Goal: Contribute content: Contribute content

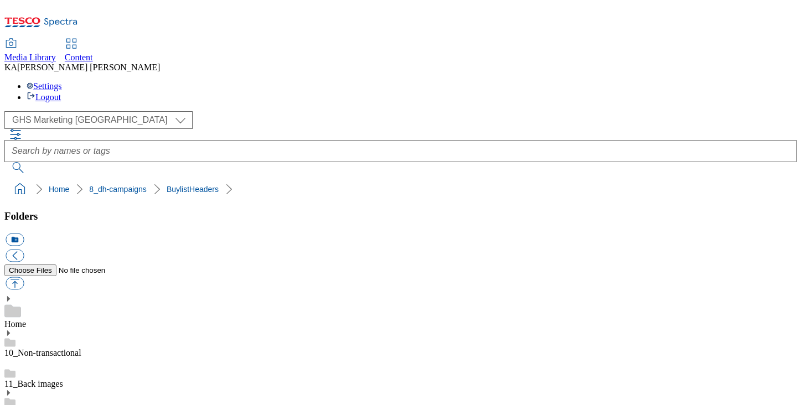
scroll to position [168, 0]
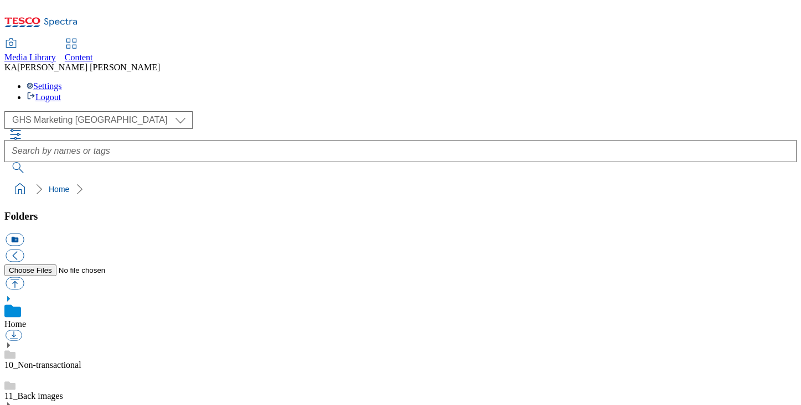
scroll to position [238, 0]
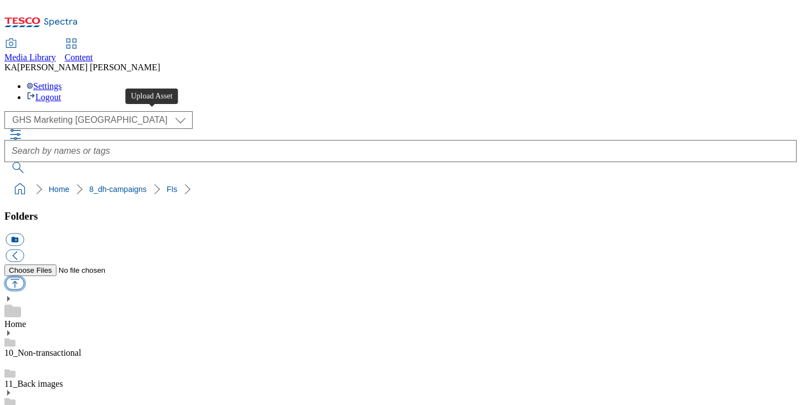
click at [24, 277] on button "button" at bounding box center [15, 283] width 18 height 13
type input "C:\fakepath\1757589877678-ad541454_Tena_Discreet_LegoBrand_2560x320_V1.jpg"
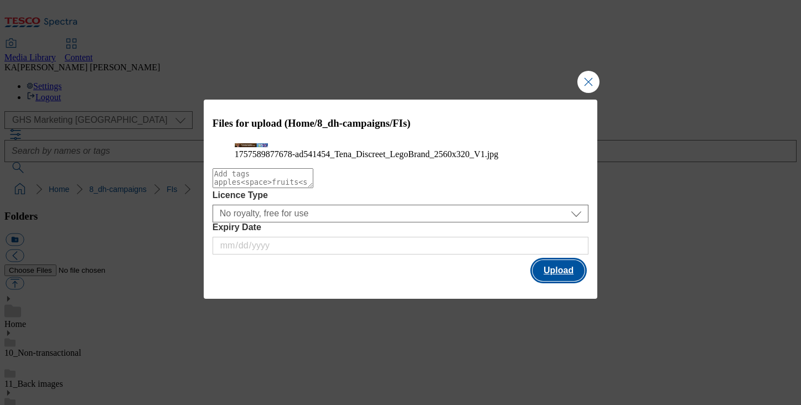
click at [563, 281] on button "Upload" at bounding box center [558, 270] width 52 height 21
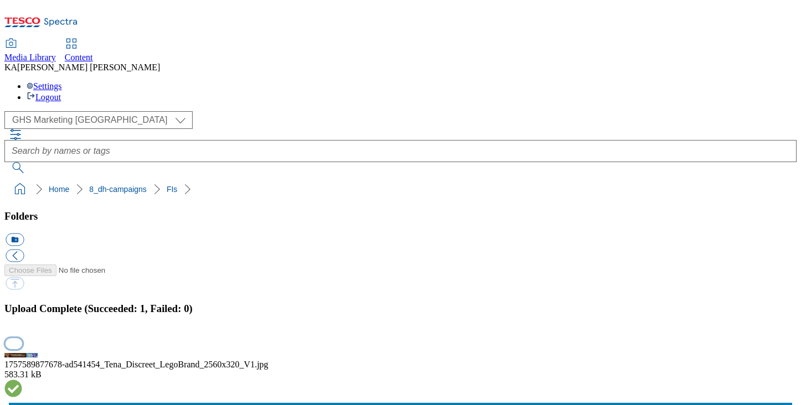
click at [22, 338] on button "button" at bounding box center [14, 343] width 17 height 11
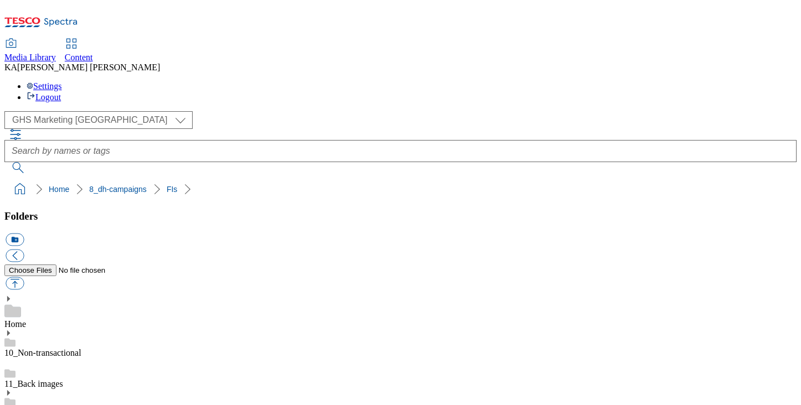
click at [24, 277] on button "button" at bounding box center [15, 283] width 18 height 13
type input "C:\fakepath\1758522145112-ad542294_Don_Simon_Legobrand_H_1184x333_V1.jpg"
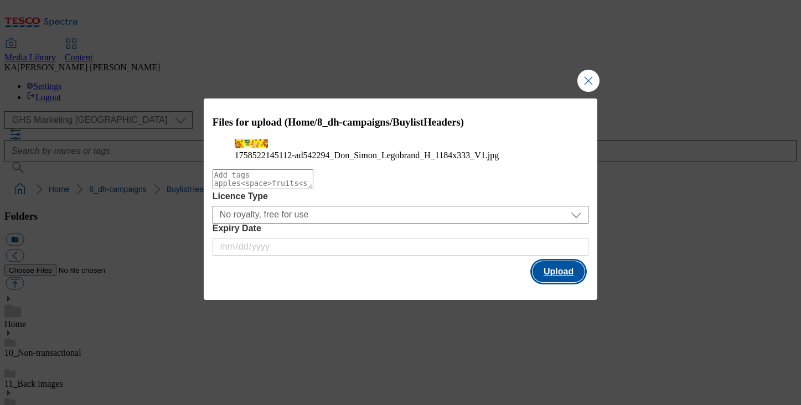
click at [573, 282] on button "Upload" at bounding box center [558, 271] width 52 height 21
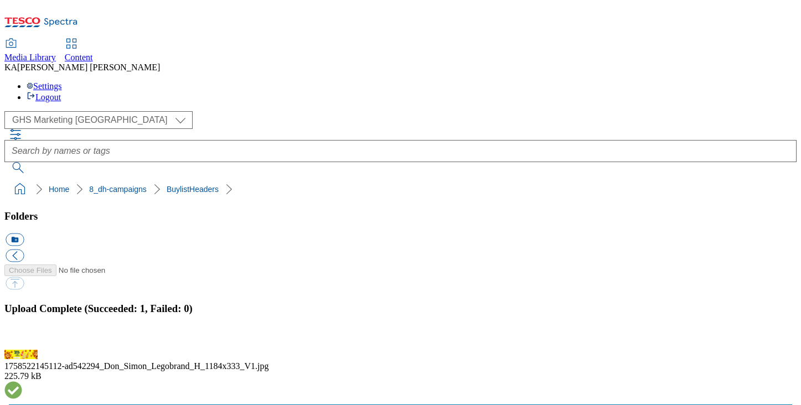
click at [22, 338] on button "button" at bounding box center [14, 343] width 17 height 11
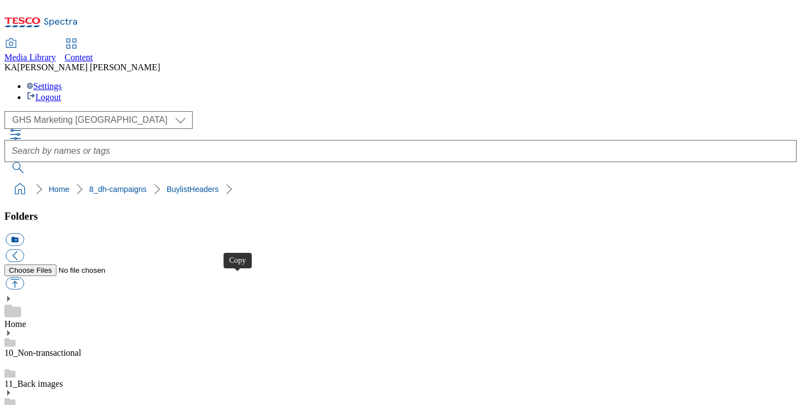
click at [24, 277] on button "button" at bounding box center [15, 283] width 18 height 13
type input "C:\fakepath\1758548540754-Ad542191_Fanta_LegoBrand_H_1184x333_V2.jpg"
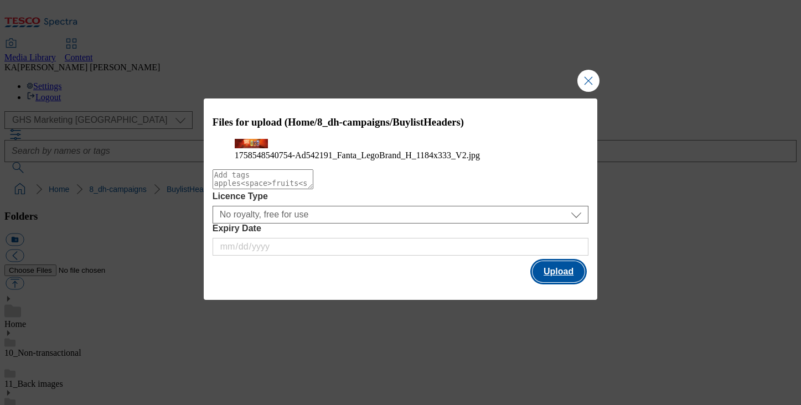
click at [555, 282] on button "Upload" at bounding box center [558, 271] width 52 height 21
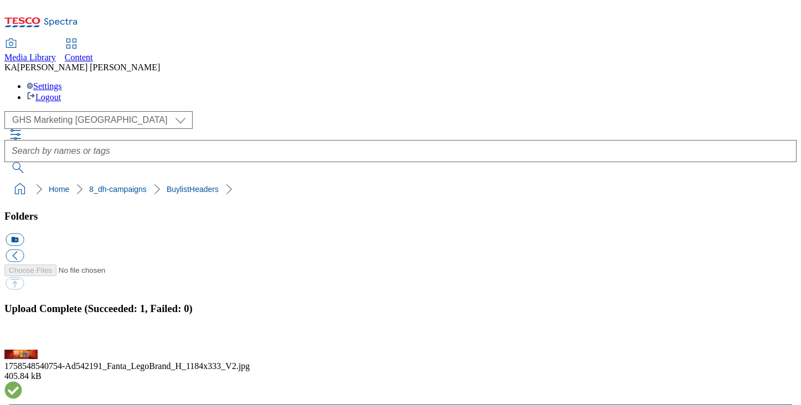
click at [22, 338] on button "button" at bounding box center [14, 343] width 17 height 11
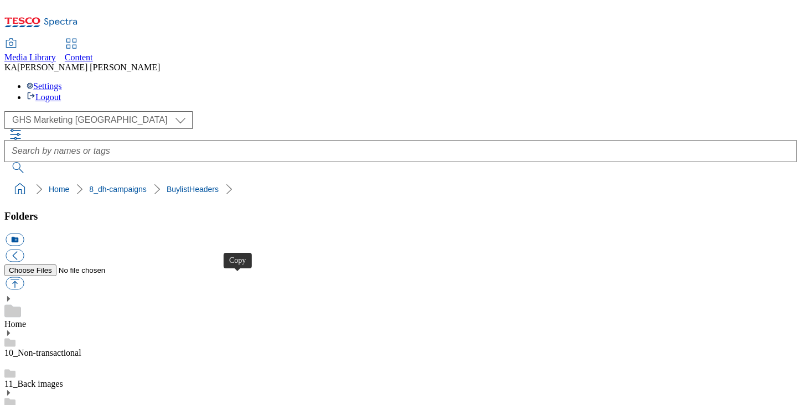
click at [24, 277] on button "button" at bounding box center [15, 283] width 18 height 13
type input "C:\fakepath\1758894167676-Ad542129_Nivea_LegoBrand_H_1184x333_V4.jpg"
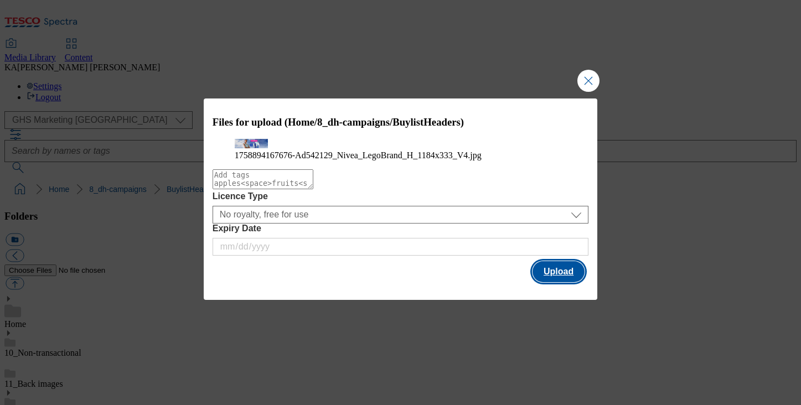
click at [549, 282] on button "Upload" at bounding box center [558, 271] width 52 height 21
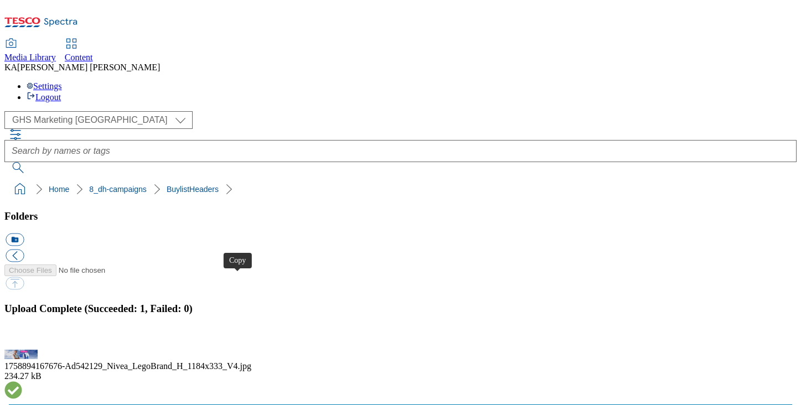
click at [22, 338] on button "button" at bounding box center [14, 343] width 17 height 11
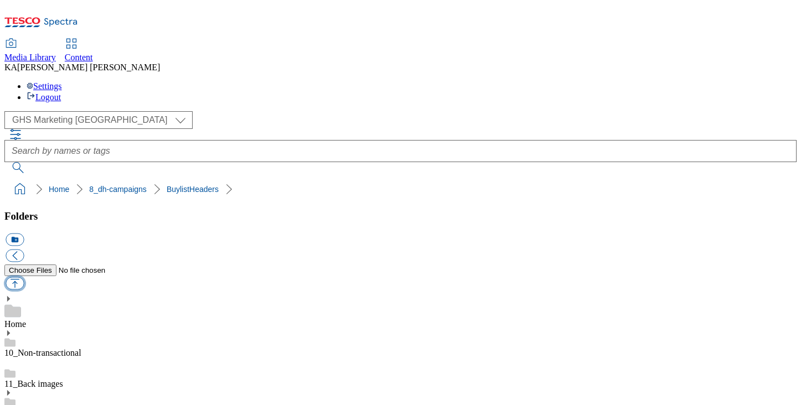
click at [24, 277] on button "button" at bounding box center [15, 283] width 18 height 13
type input "C:\fakepath\1759124209659-ad542127_Nivea_LegoBrand_H_1184x333_V5.jpg"
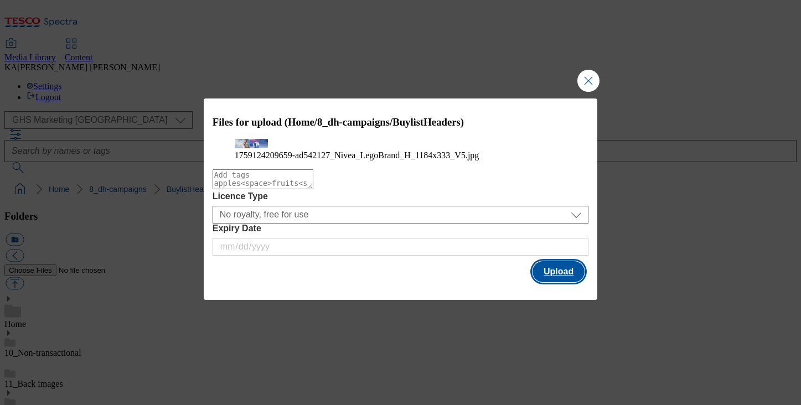
click at [558, 282] on button "Upload" at bounding box center [558, 271] width 52 height 21
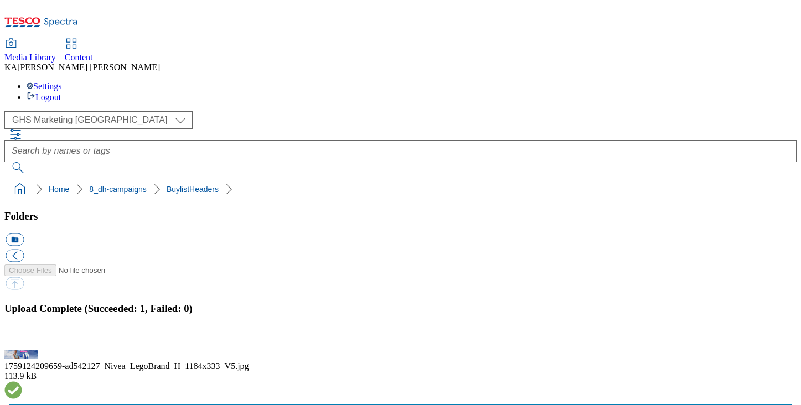
click at [22, 338] on button "button" at bounding box center [14, 343] width 17 height 11
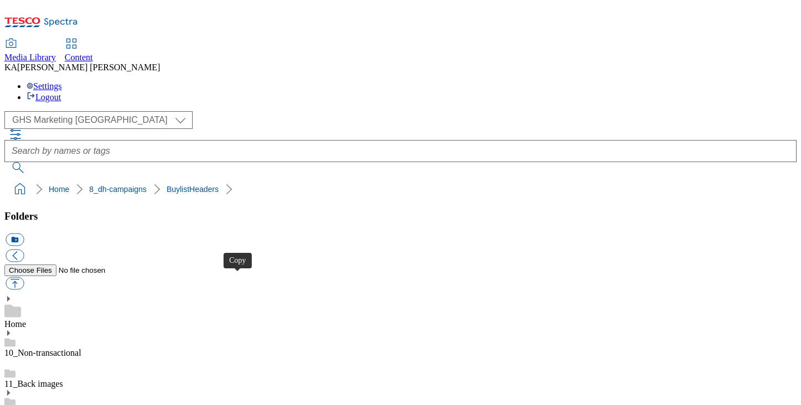
click at [24, 277] on button "button" at bounding box center [15, 283] width 18 height 13
type input "C:\fakepath\1758797505297-ad542073_Carta_Blanca_Rum_LegoBrand_H_1184x333_V2.jpg"
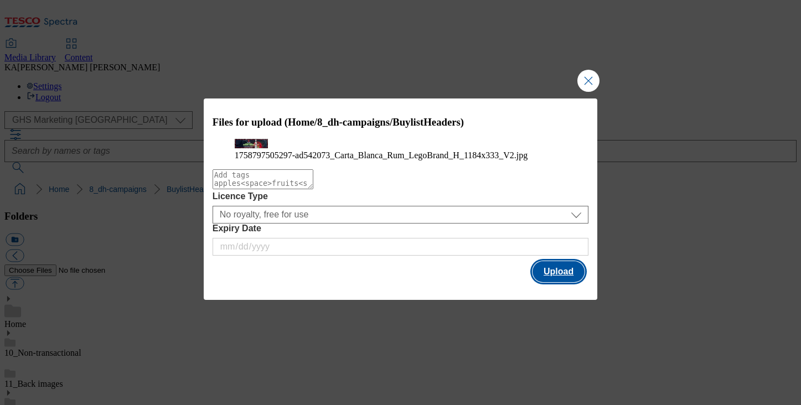
click at [547, 282] on button "Upload" at bounding box center [558, 271] width 52 height 21
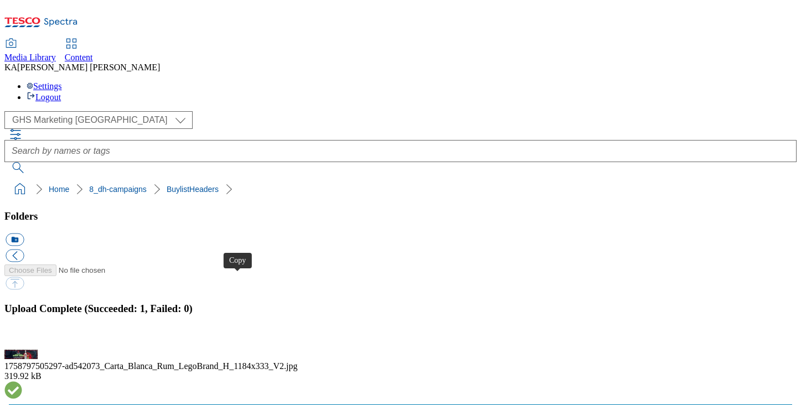
click at [22, 338] on button "button" at bounding box center [14, 343] width 17 height 11
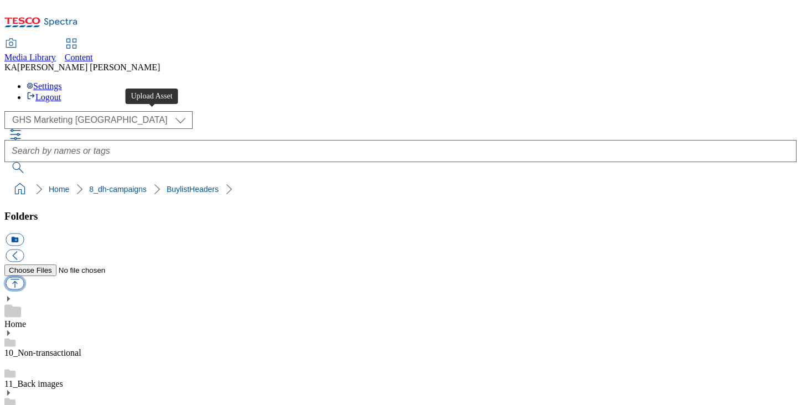
click at [24, 277] on button "button" at bounding box center [15, 283] width 18 height 13
type input "C:\fakepath\1757065652700-ad542006_Age_Perfect_LegoBrand_H_1184x333_V1.jpg"
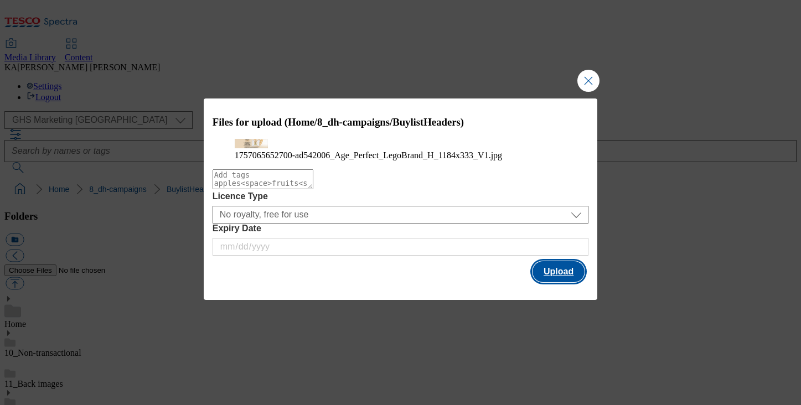
click at [560, 282] on button "Upload" at bounding box center [558, 271] width 52 height 21
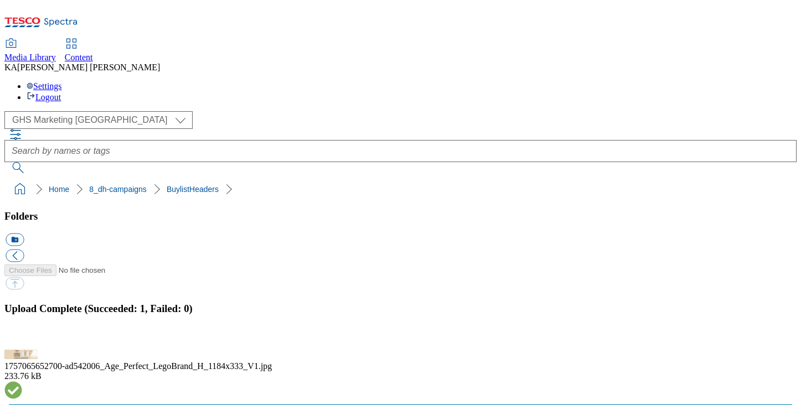
click at [22, 338] on button "button" at bounding box center [14, 343] width 17 height 11
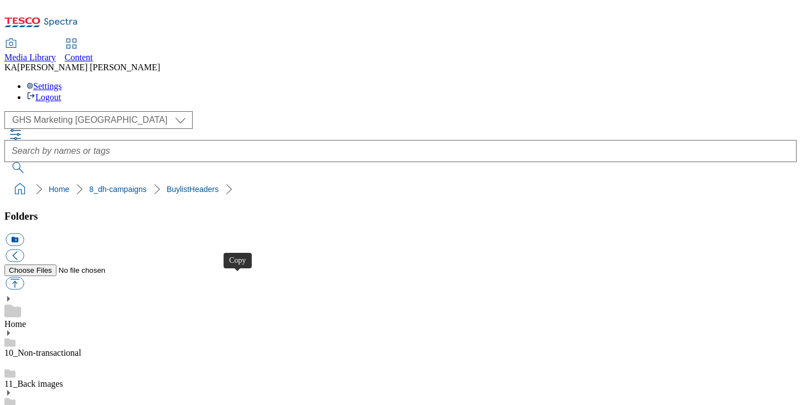
click at [24, 277] on button "button" at bounding box center [15, 283] width 18 height 13
type input "C:\fakepath\1757065652701-ad542006_Age_Perfect_LegoBrand_2560x320_V1.jpg"
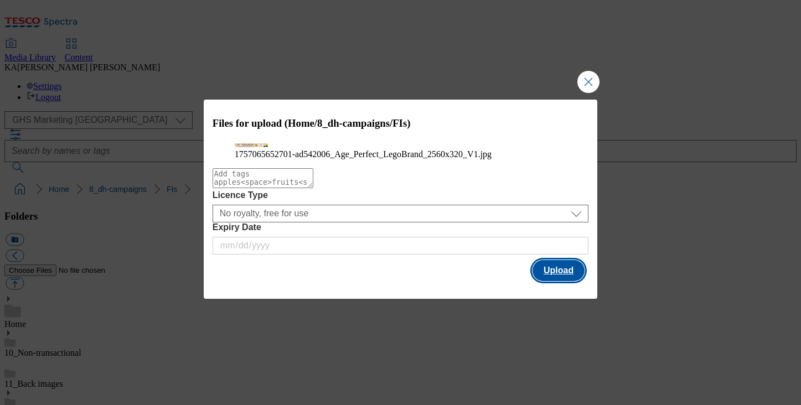
click at [567, 281] on button "Upload" at bounding box center [558, 270] width 52 height 21
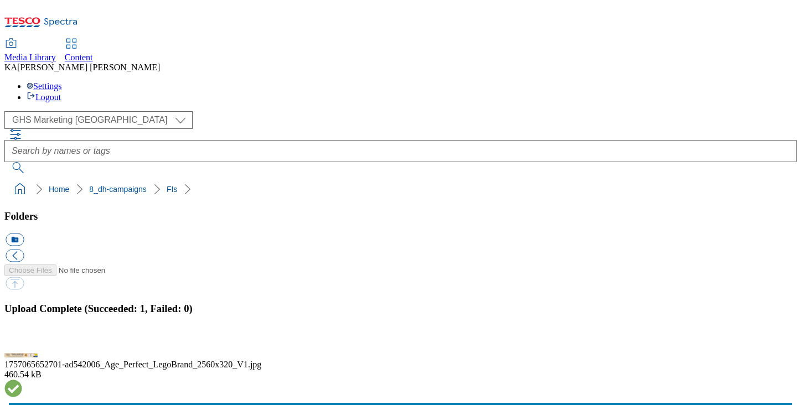
click at [22, 338] on button "button" at bounding box center [14, 343] width 17 height 11
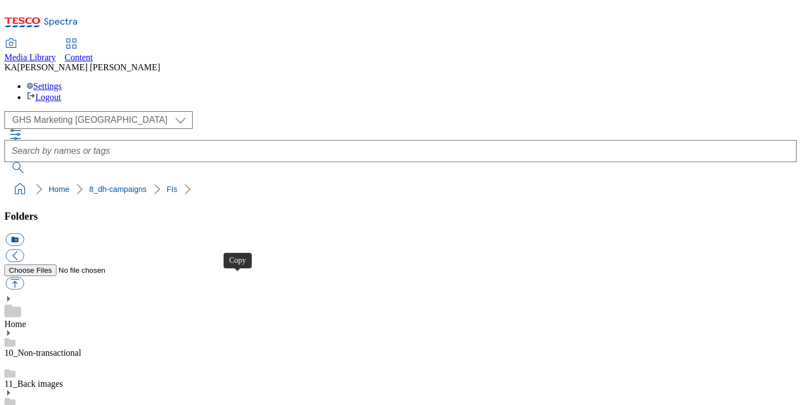
click at [24, 277] on button "button" at bounding box center [15, 283] width 18 height 13
type input "C:\fakepath\1759124209659-ad542127_Nivea_LegoBrand_2560x320_V5.jpg"
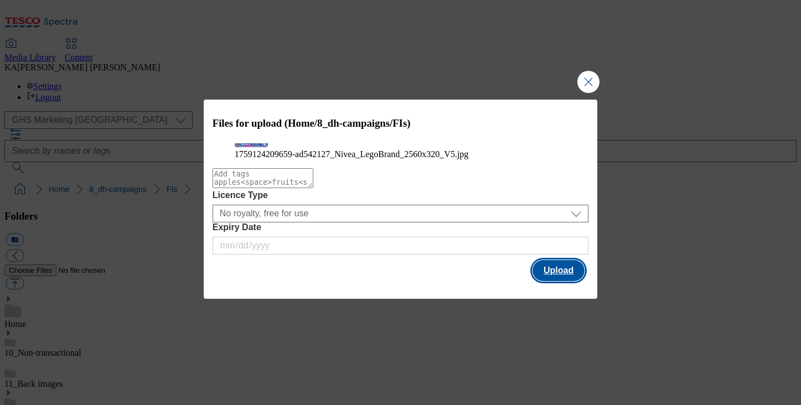
click at [550, 281] on button "Upload" at bounding box center [558, 270] width 52 height 21
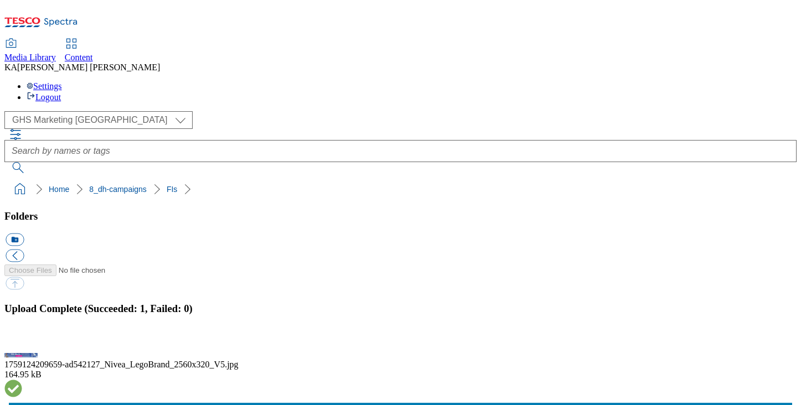
click at [22, 338] on button "button" at bounding box center [14, 343] width 17 height 11
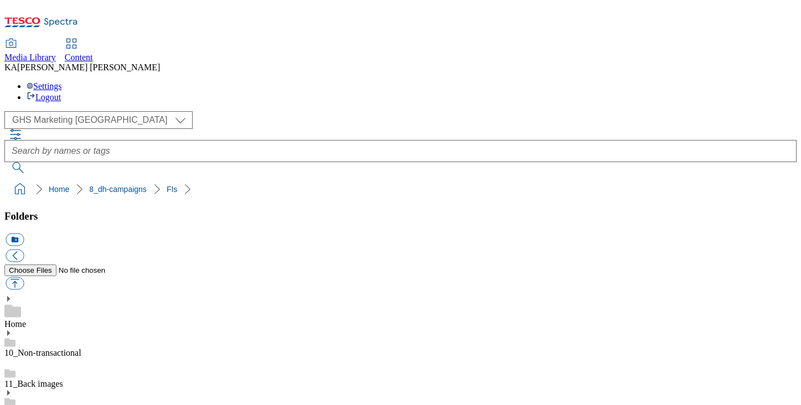
click at [24, 277] on button "button" at bounding box center [15, 283] width 18 height 13
type input "C:\fakepath\1757408123902-ad541745_Pernod_[DATE]_Tequila_LegoBrand_H_1184x333_V…"
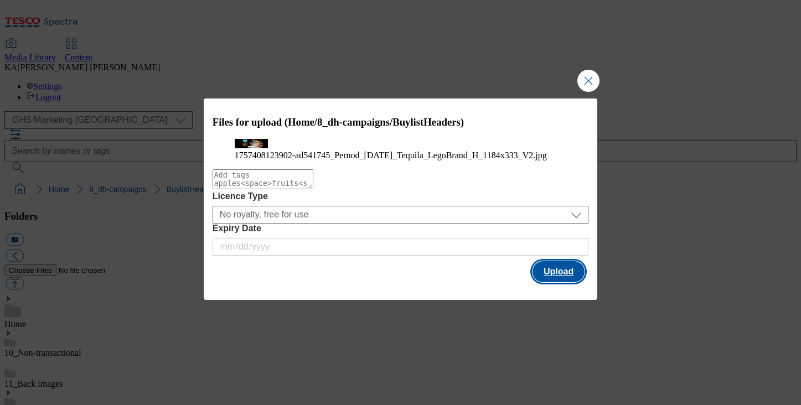
click at [548, 282] on button "Upload" at bounding box center [558, 271] width 52 height 21
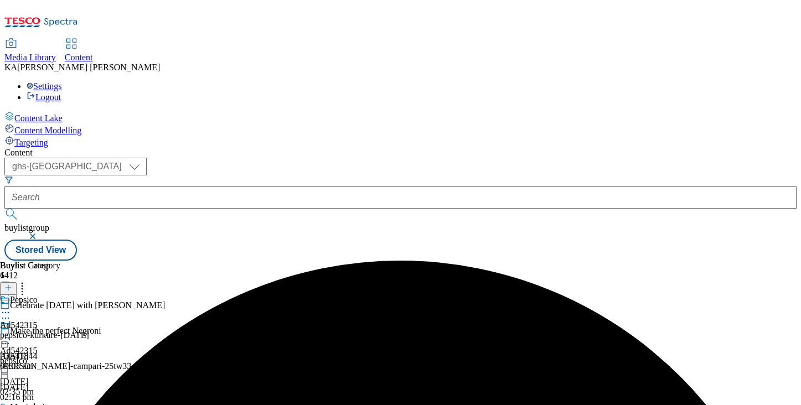
select select "ghs-[GEOGRAPHIC_DATA]"
click at [242, 186] on input "text" at bounding box center [400, 197] width 792 height 22
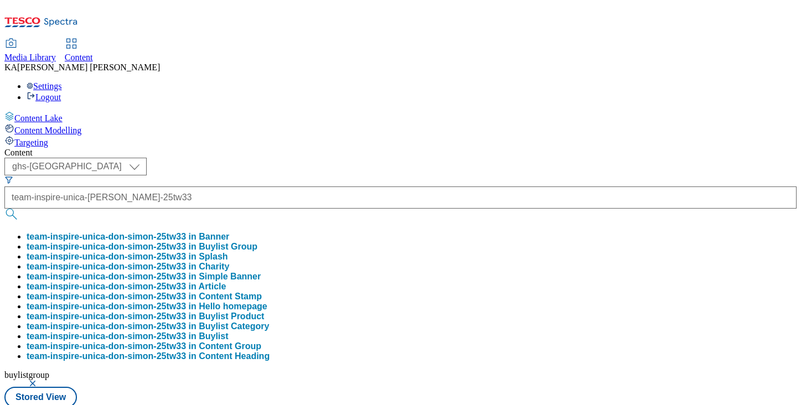
type input "team-inspire-unica-[PERSON_NAME]-25tw33"
click at [257, 242] on button "team-inspire-unica-don-simon-25tw33 in Buylist Group" at bounding box center [142, 247] width 231 height 10
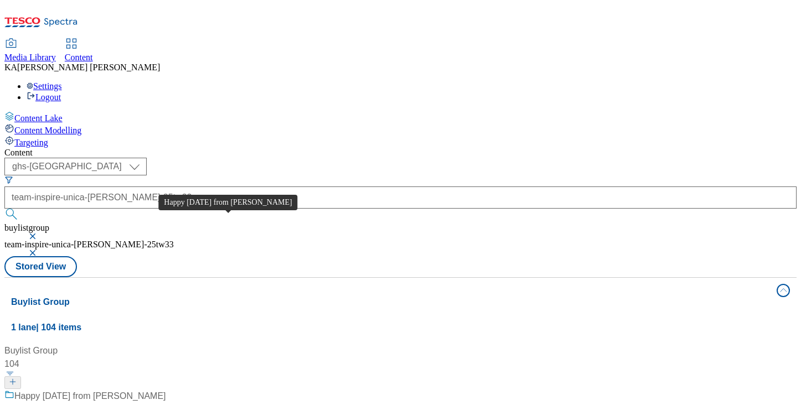
click at [166, 390] on div "Happy Diwali from Don Simon" at bounding box center [90, 396] width 152 height 13
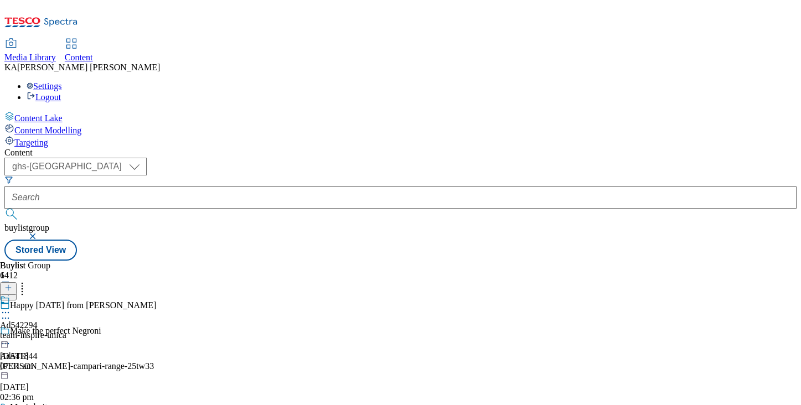
click at [11, 307] on icon at bounding box center [5, 312] width 11 height 11
click at [47, 332] on span "Edit" at bounding box center [40, 336] width 13 height 8
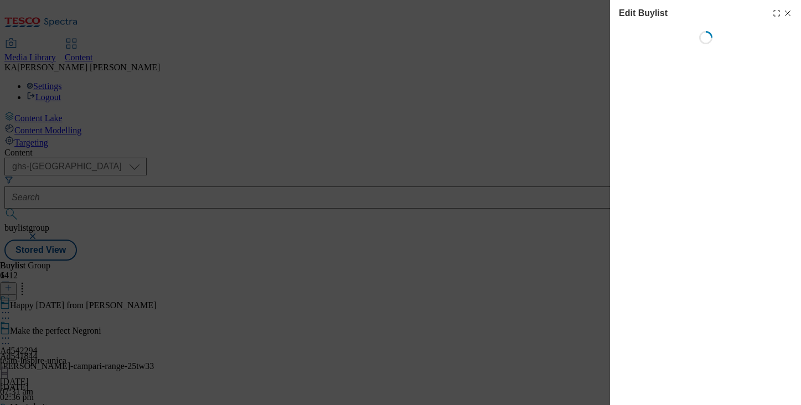
select select "tactical"
select select "supplier funded short term 1-3 weeks"
select select "dunnhumby"
select select "Banner"
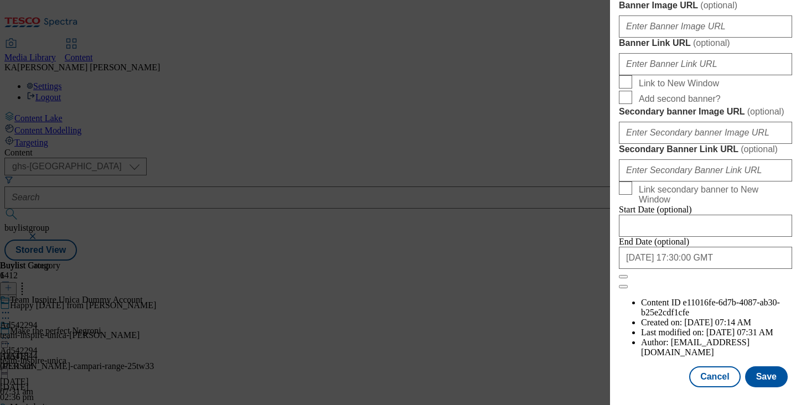
scroll to position [1101, 0]
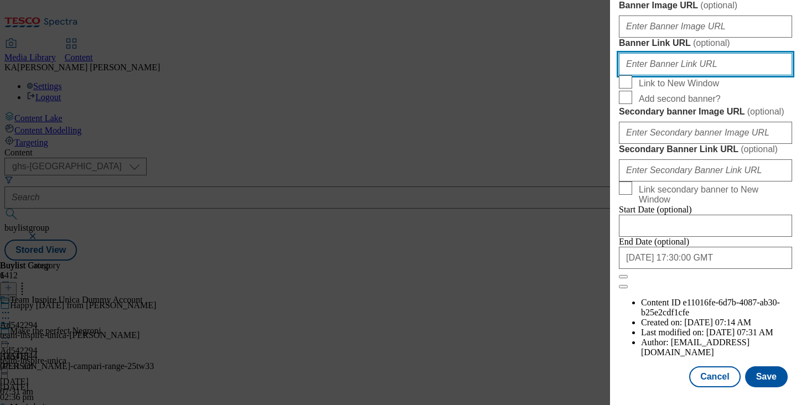
click at [648, 75] on input "Banner Link URL ( optional )" at bounding box center [705, 64] width 173 height 22
paste input "https://www.tesco.com/shop/en-GB/buylists/diwali/top-picks?srsltid=AfmBOoo9IBRl…"
type input "https://www.tesco.com/shop/en-GB/buylists/diwali/top-picks?srsltid=AfmBOoo9IBRl…"
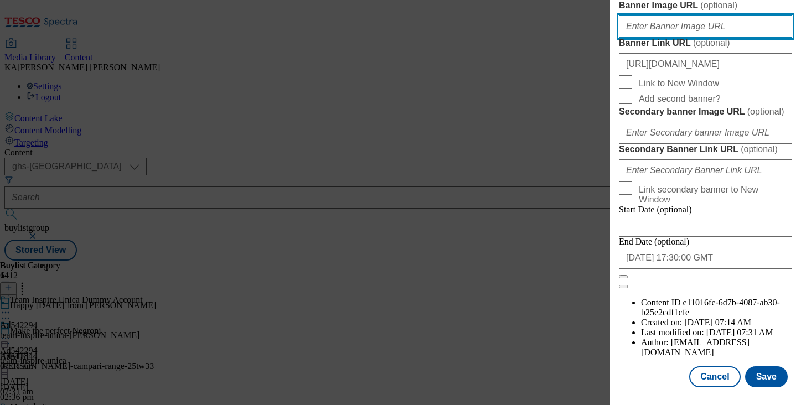
click at [643, 38] on input "Banner Image URL ( optional )" at bounding box center [705, 26] width 173 height 22
paste input "https://digitalcontent.api.tesco.com/v2/media/ghs-mktg/030a9516-ce23-4d3b-9008-…"
type input "https://digitalcontent.api.tesco.com/v2/media/ghs-mktg/030a9516-ce23-4d3b-9008-…"
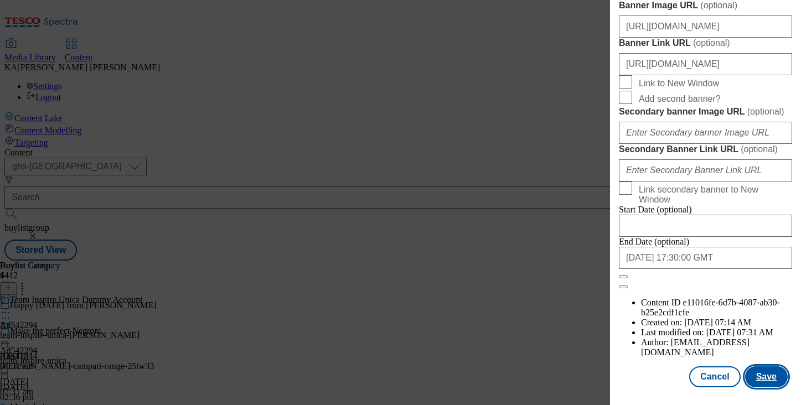
click at [768, 375] on button "Save" at bounding box center [766, 376] width 43 height 21
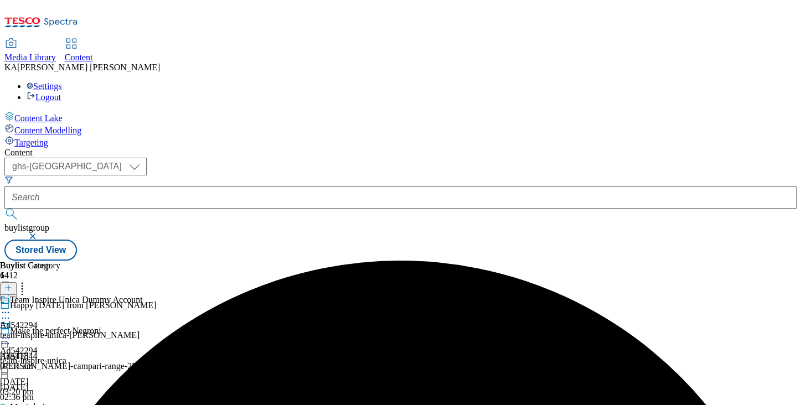
click at [11, 333] on icon at bounding box center [5, 338] width 11 height 11
click at [60, 404] on span "Preview" at bounding box center [47, 412] width 26 height 8
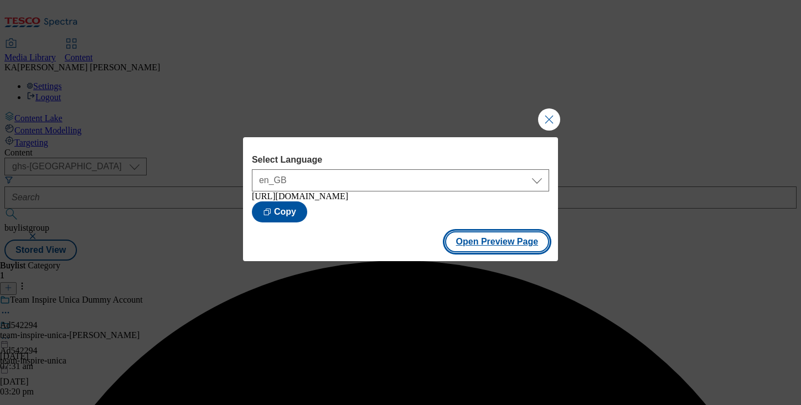
click at [475, 246] on button "Open Preview Page" at bounding box center [497, 241] width 105 height 21
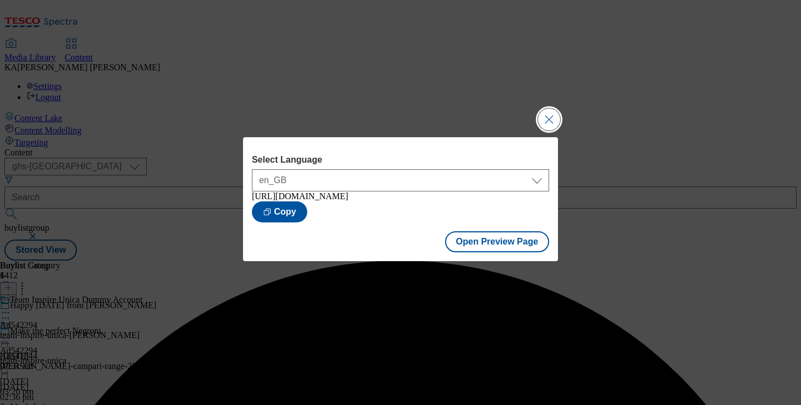
click at [551, 115] on button "Close Modal" at bounding box center [549, 119] width 22 height 22
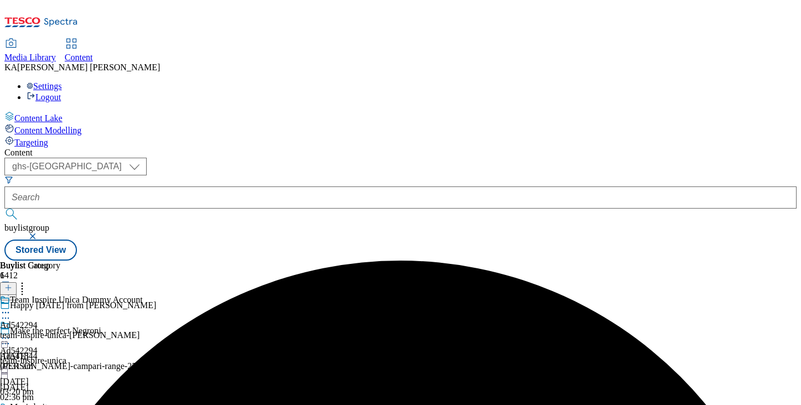
click at [11, 333] on icon at bounding box center [5, 338] width 11 height 11
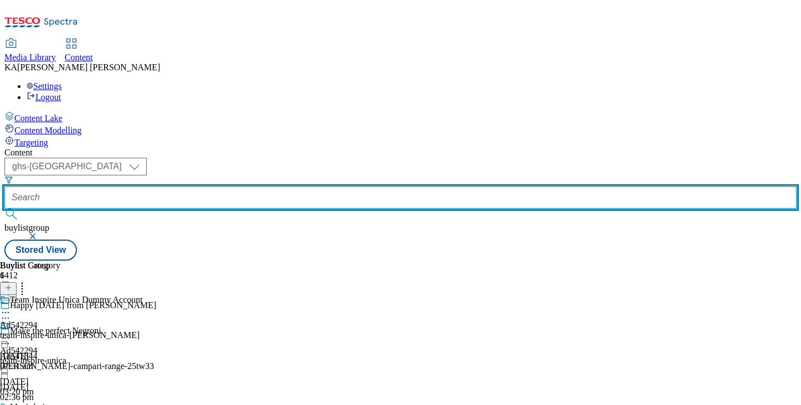
click at [255, 186] on input "text" at bounding box center [400, 197] width 792 height 22
paste input "coca-cola-fanta-25tw33"
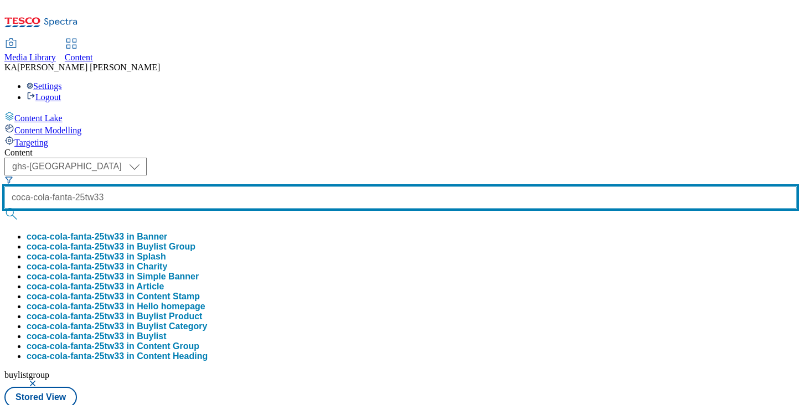
type input "coca-cola-fanta-25tw33"
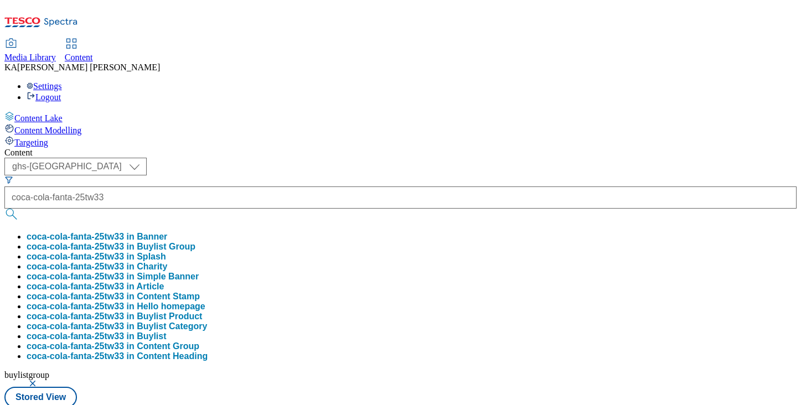
scroll to position [0, 0]
click at [195, 242] on button "coca-cola-fanta-25tw33 in Buylist Group" at bounding box center [111, 247] width 169 height 10
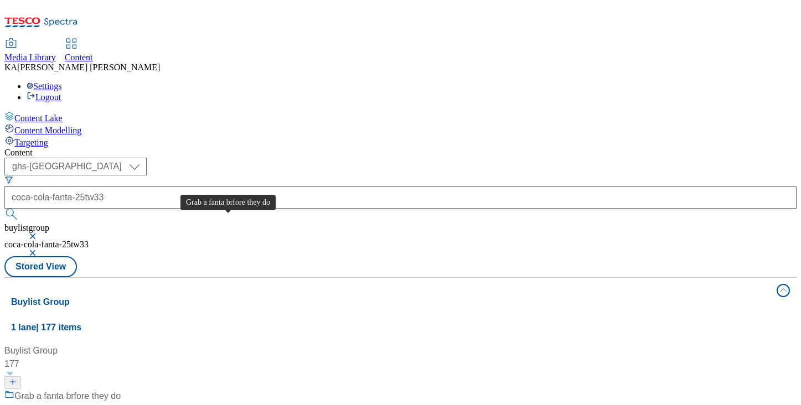
click at [121, 390] on div "Grab a fanta brfore they do" at bounding box center [67, 396] width 106 height 13
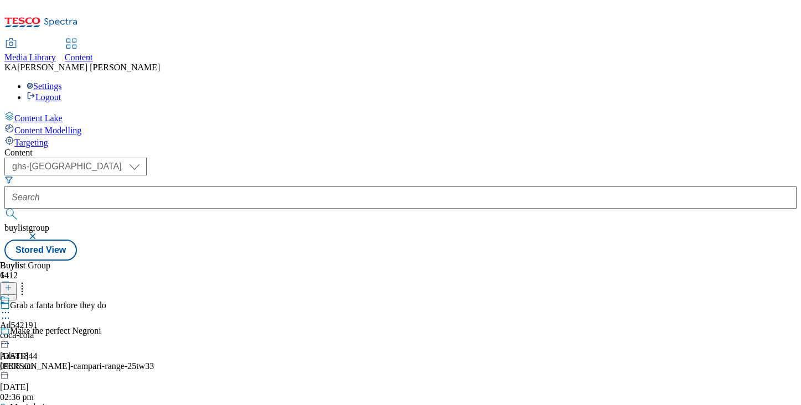
click at [11, 307] on icon at bounding box center [5, 312] width 11 height 11
click at [47, 332] on span "Edit" at bounding box center [40, 336] width 13 height 8
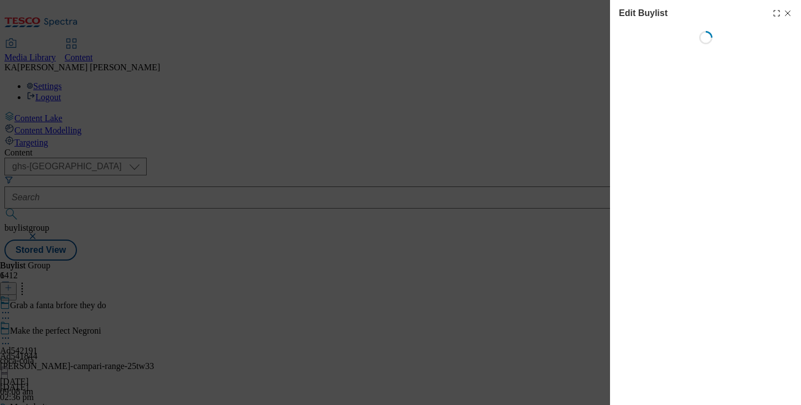
select select "tactical"
select select "supplier funded short term 1-3 weeks"
select select "dunnhumby"
select select "Banner"
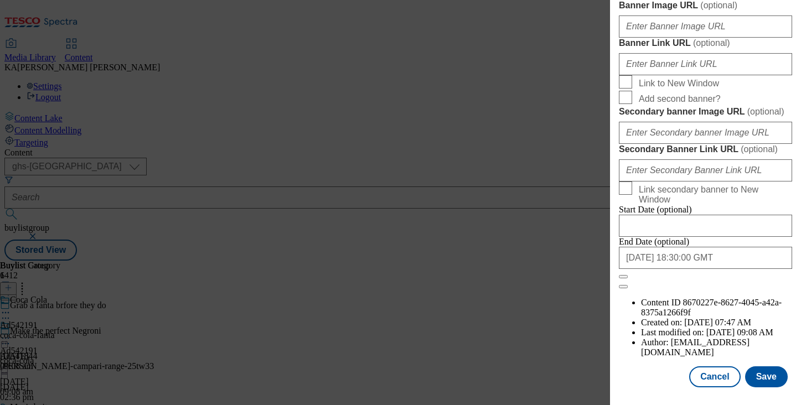
scroll to position [964, 0]
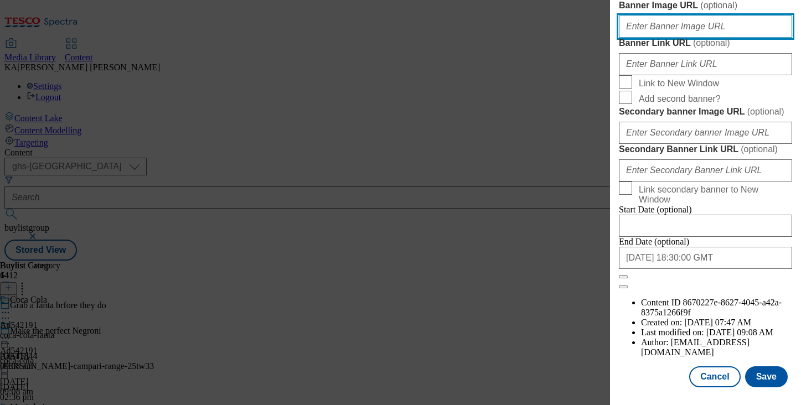
click at [663, 38] on input "Banner Image URL ( optional )" at bounding box center [705, 26] width 173 height 22
paste input "https://digitalcontent.api.tesco.com/v2/media/ghs-mktg/c9490abc-9217-4c77-bb8f-…"
type input "https://digitalcontent.api.tesco.com/v2/media/ghs-mktg/c9490abc-9217-4c77-bb8f-…"
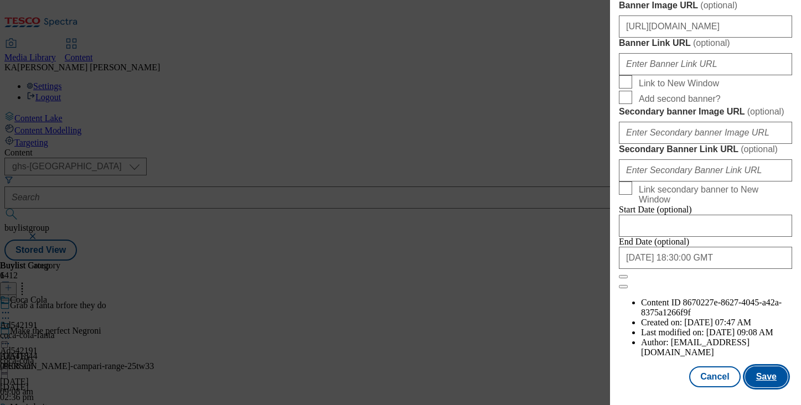
click at [759, 368] on button "Save" at bounding box center [766, 376] width 43 height 21
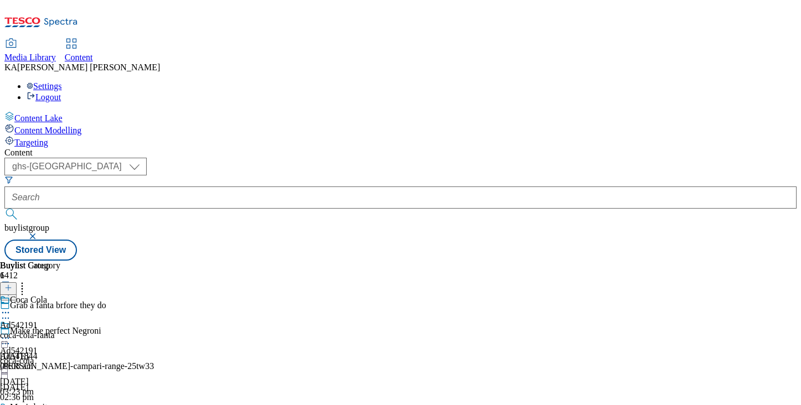
click at [11, 333] on icon at bounding box center [5, 338] width 11 height 11
click at [65, 404] on button "Preview" at bounding box center [43, 412] width 43 height 13
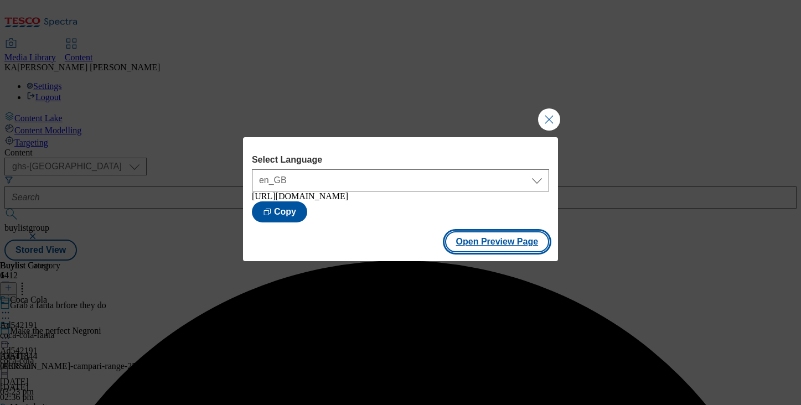
click at [481, 246] on button "Open Preview Page" at bounding box center [497, 241] width 105 height 21
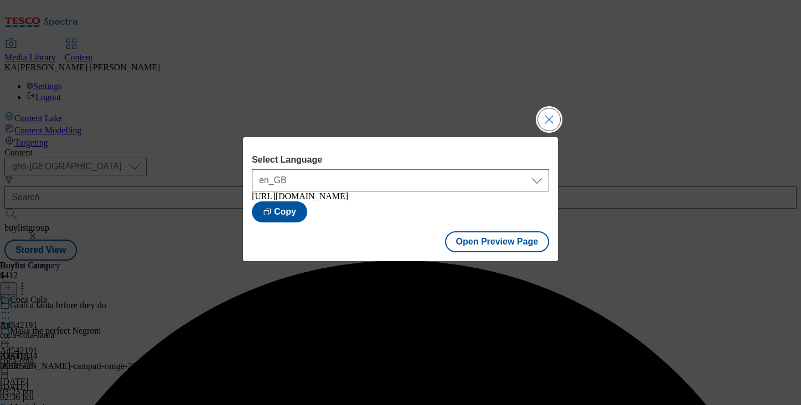
click at [543, 113] on button "Close Modal" at bounding box center [549, 119] width 22 height 22
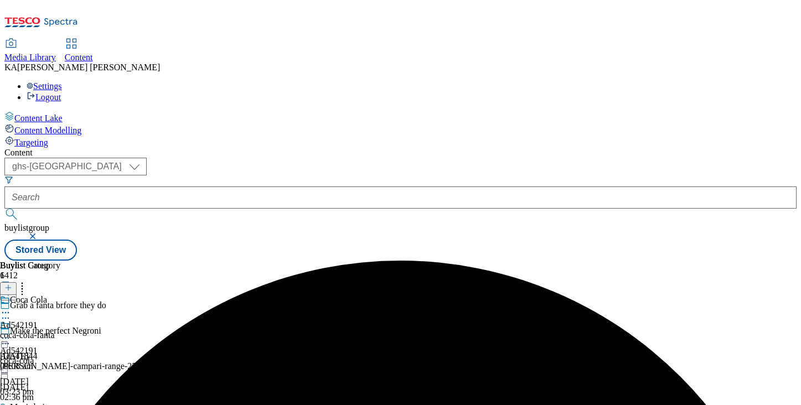
click at [11, 333] on icon at bounding box center [5, 338] width 11 height 11
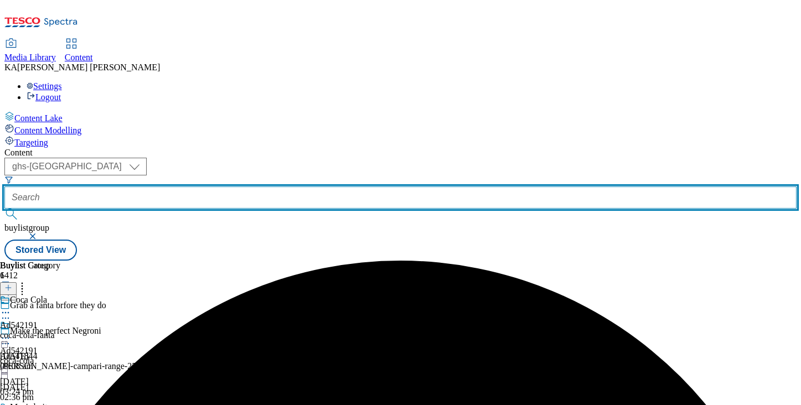
click at [244, 186] on input "text" at bounding box center [400, 197] width 792 height 22
paste input "beiersdorf-nivea-range-25tw33"
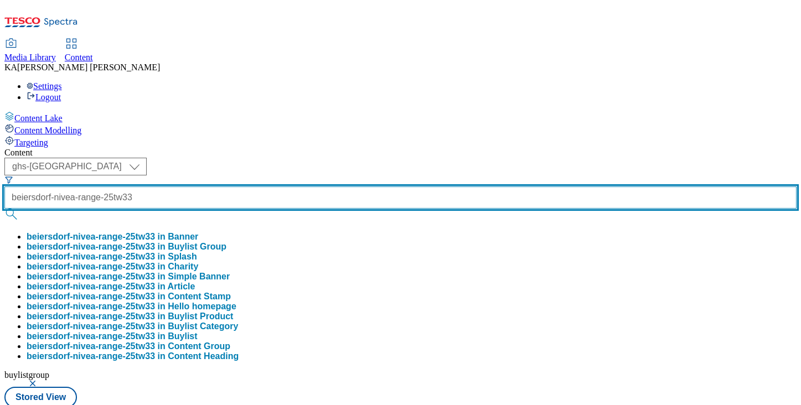
scroll to position [0, 28]
type input "beiersdorf-nivea-range-25tw33"
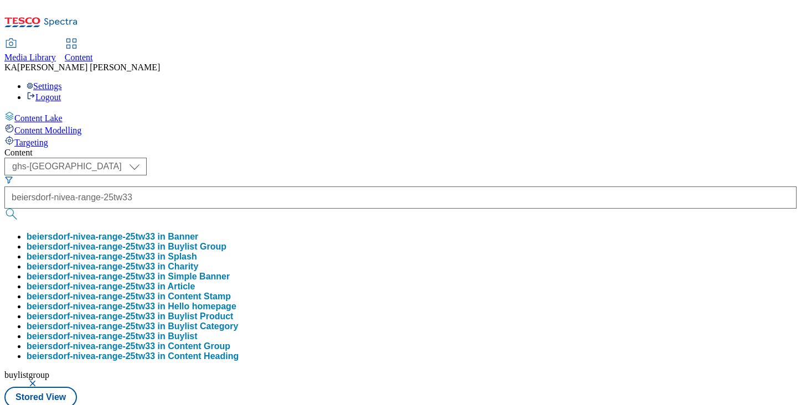
scroll to position [0, 0]
click at [226, 242] on button "beiersdorf-nivea-range-25tw33 in Buylist Group" at bounding box center [127, 247] width 200 height 10
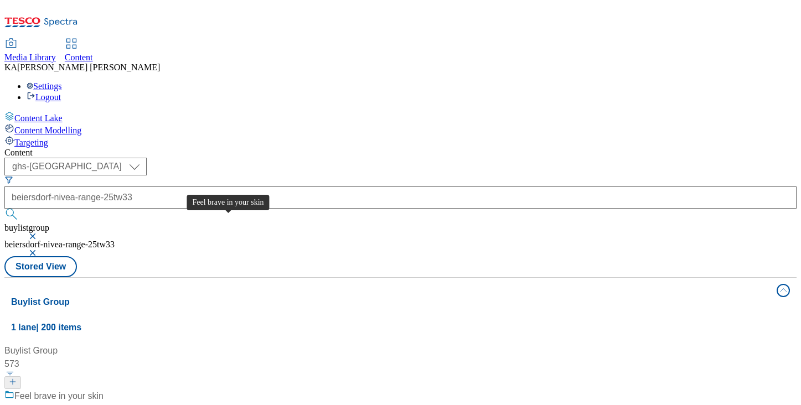
click at [103, 390] on div "Feel brave in your skin" at bounding box center [58, 396] width 89 height 13
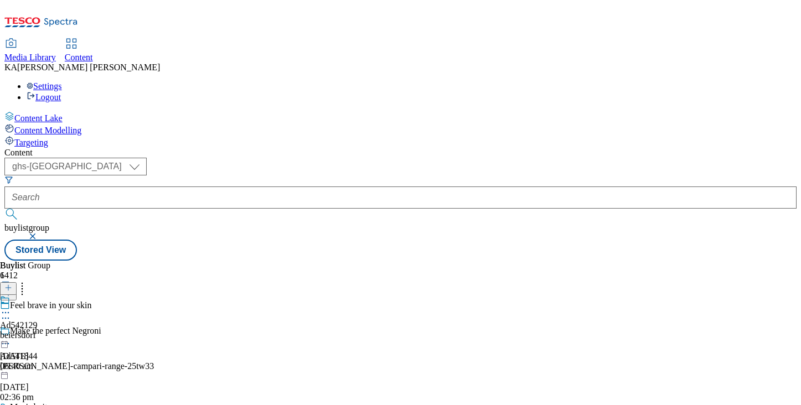
click at [11, 307] on icon at bounding box center [5, 312] width 11 height 11
click at [47, 332] on span "Edit" at bounding box center [40, 336] width 13 height 8
select select "tactical"
select select "supplier funded short term 1-3 weeks"
select select "dunnhumby"
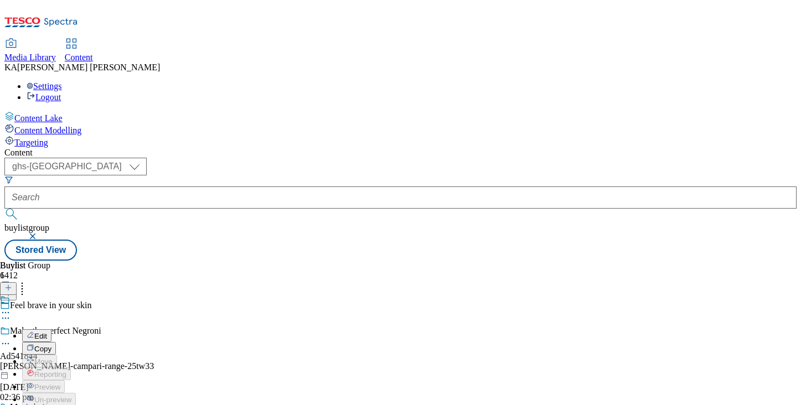
select select "Banner"
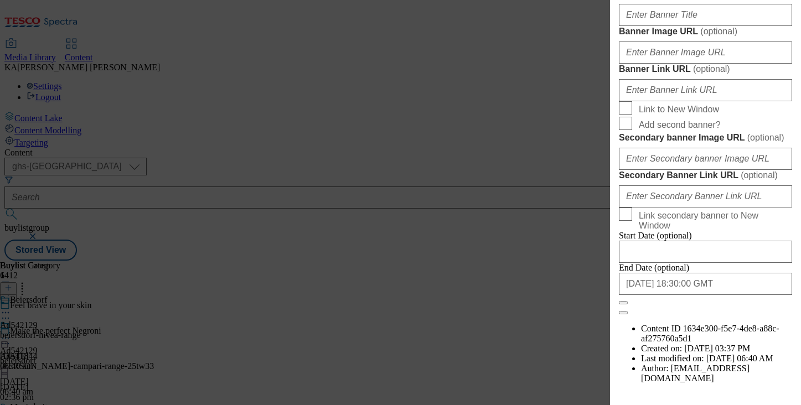
scroll to position [869, 0]
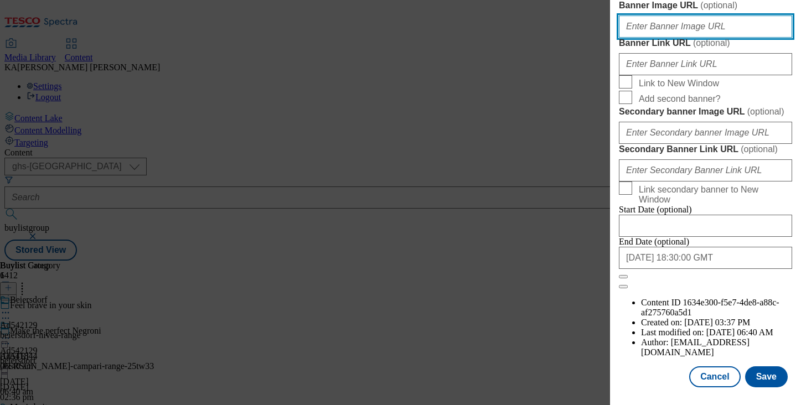
click at [663, 38] on input "Banner Image URL ( optional )" at bounding box center [705, 26] width 173 height 22
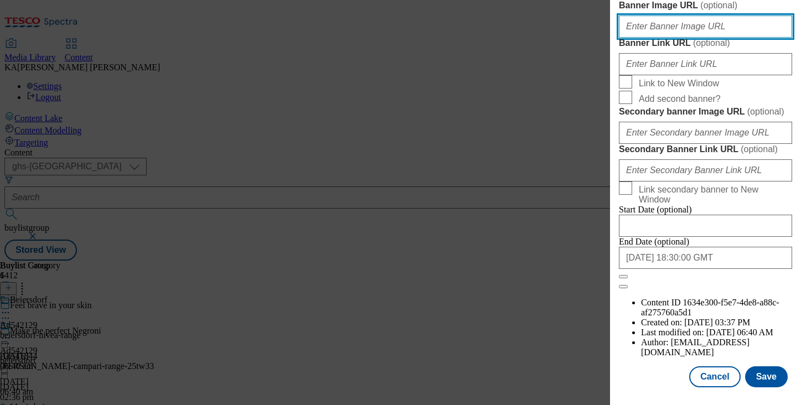
click at [636, 38] on input "Banner Image URL ( optional )" at bounding box center [705, 26] width 173 height 22
paste input "https://digitalcontent.api.tesco.com/v2/media/ghs-mktg/97260b57-dc5d-4f05-ae76-…"
type input "https://digitalcontent.api.tesco.com/v2/media/ghs-mktg/97260b57-dc5d-4f05-ae76-…"
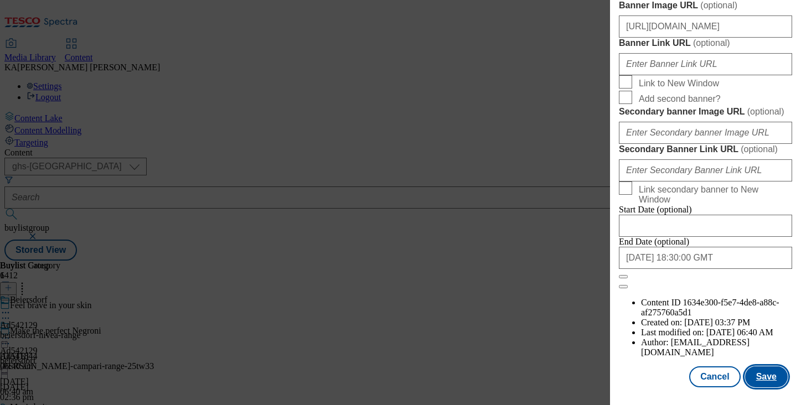
click at [771, 374] on button "Save" at bounding box center [766, 376] width 43 height 21
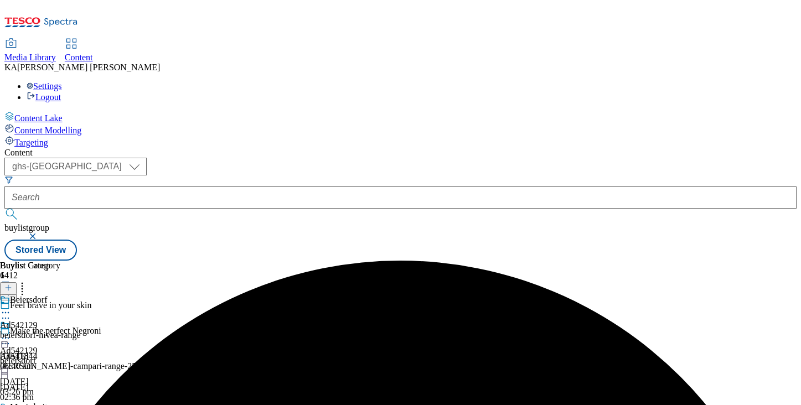
click at [11, 333] on icon at bounding box center [5, 338] width 11 height 11
click at [60, 404] on span "Preview" at bounding box center [47, 412] width 26 height 8
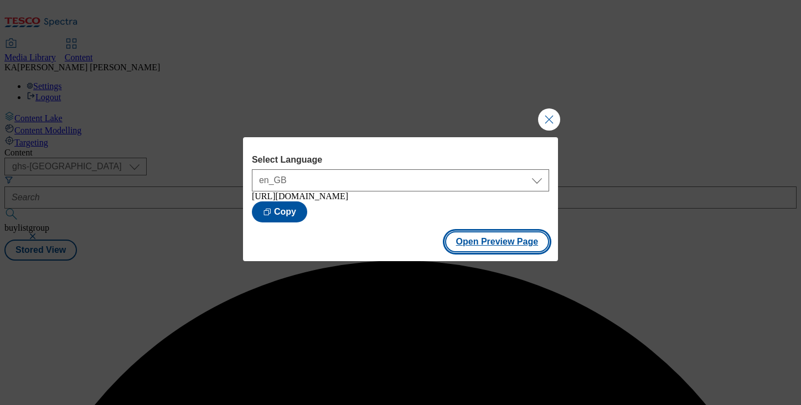
click at [484, 242] on button "Open Preview Page" at bounding box center [497, 241] width 105 height 21
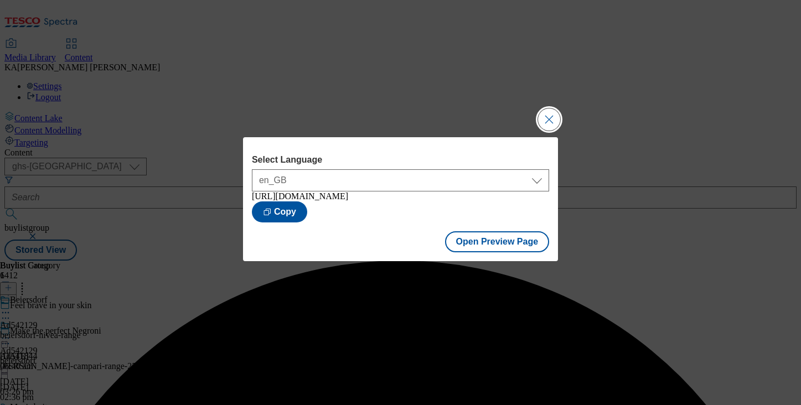
click at [547, 115] on button "Close Modal" at bounding box center [549, 119] width 22 height 22
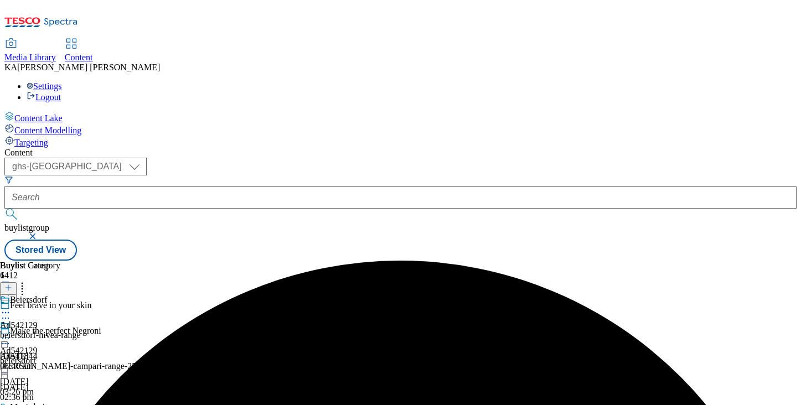
click at [11, 333] on icon at bounding box center [5, 338] width 11 height 11
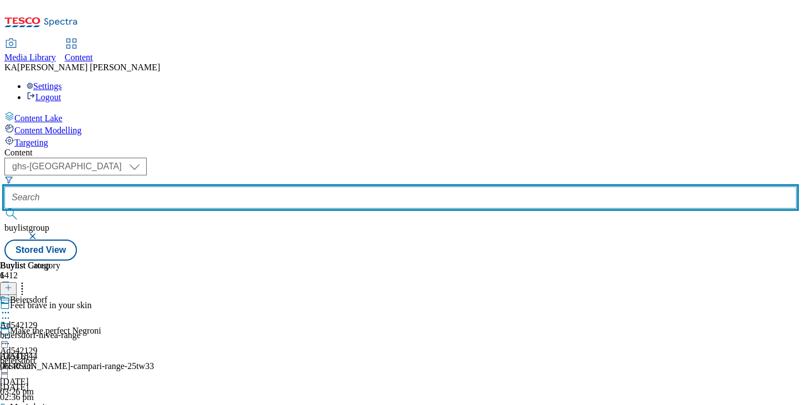
click at [249, 186] on input "text" at bounding box center [400, 197] width 792 height 22
paste input "beiersdorf-nivea-25tw33"
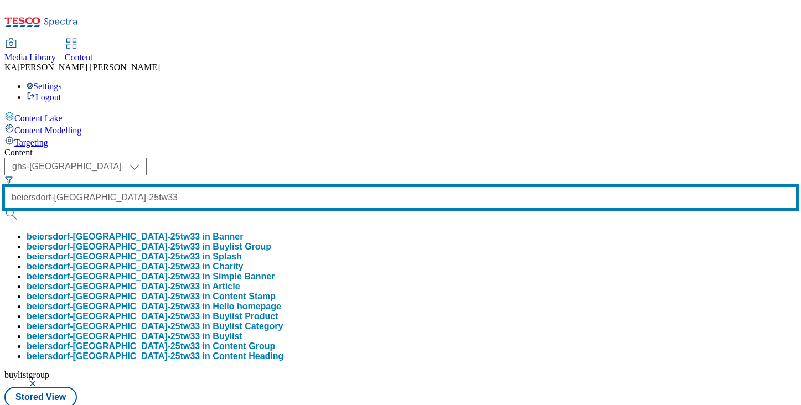
type input "beiersdorf-nivea-25tw33"
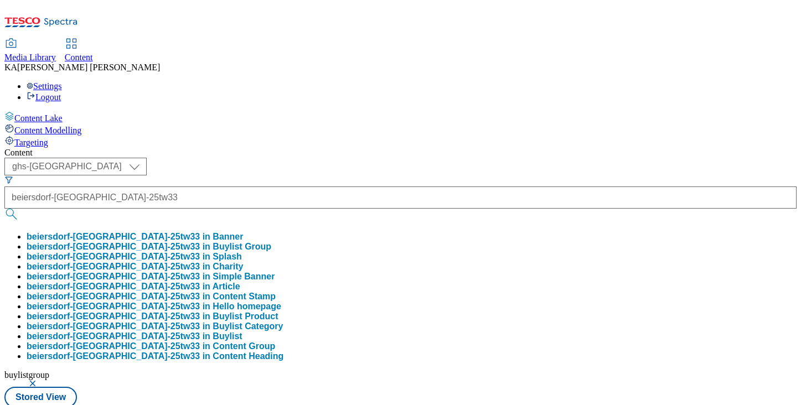
scroll to position [0, 0]
click at [260, 242] on button "beiersdorf-nivea-25tw33 in Buylist Group" at bounding box center [149, 247] width 245 height 10
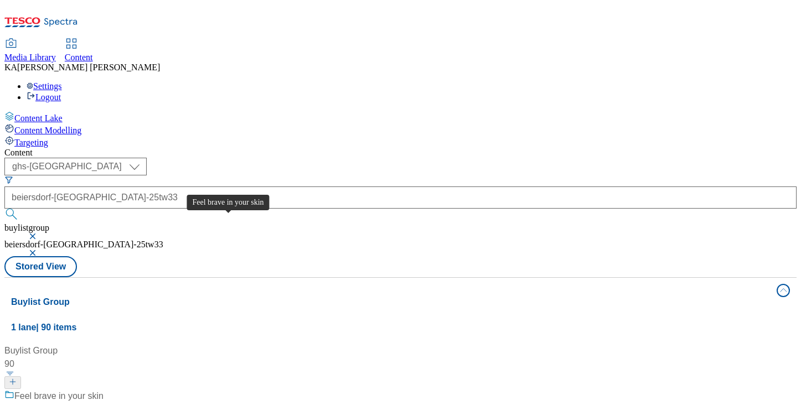
click at [103, 390] on div "Feel brave in your skin" at bounding box center [58, 396] width 89 height 13
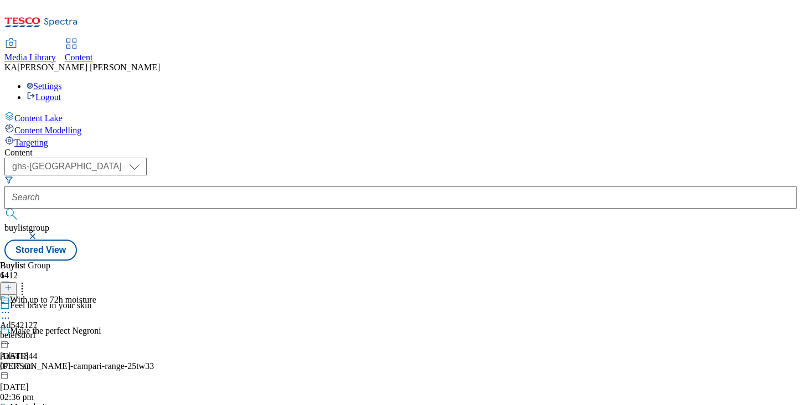
click at [11, 307] on icon at bounding box center [5, 312] width 11 height 11
click at [47, 332] on span "Edit" at bounding box center [40, 336] width 13 height 8
select select "tactical"
select select "supplier funded short term 1-3 weeks"
select select "dunnhumby"
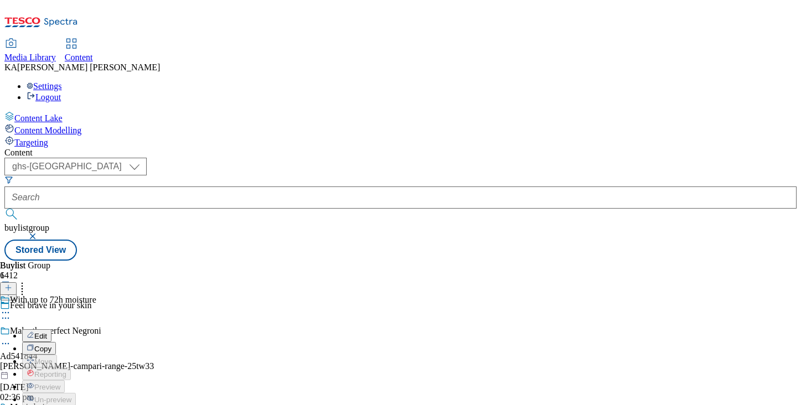
select select "Banner"
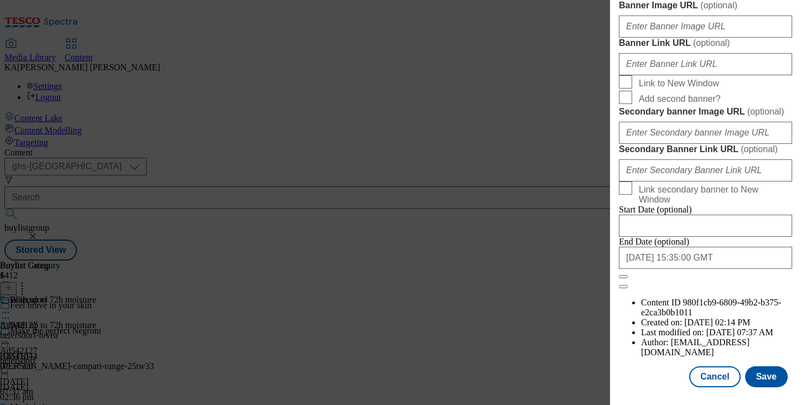
scroll to position [937, 0]
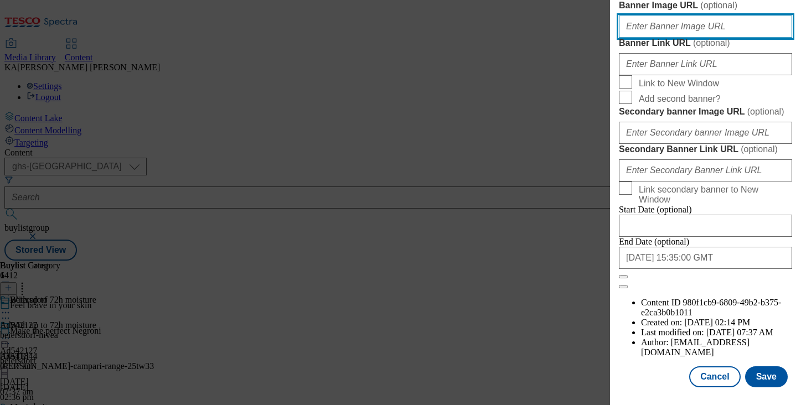
click at [645, 38] on input "Banner Image URL ( optional )" at bounding box center [705, 26] width 173 height 22
paste input "https://digitalcontent.api.tesco.com/v2/media/ghs-mktg/baf9b36f-ec9d-4b37-992d-…"
type input "https://digitalcontent.api.tesco.com/v2/media/ghs-mktg/baf9b36f-ec9d-4b37-992d-…"
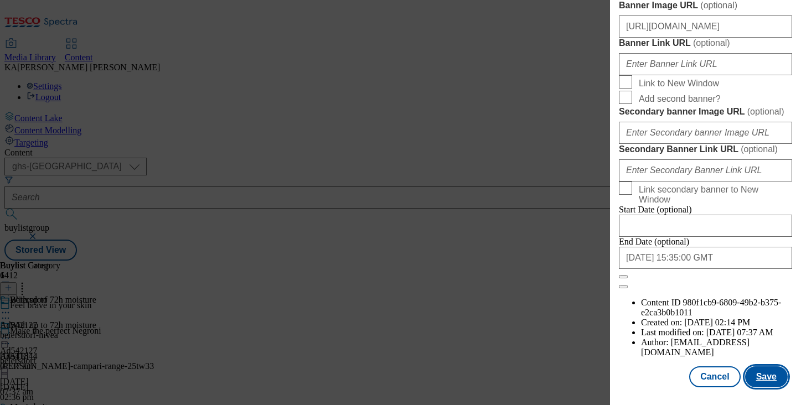
click at [770, 377] on button "Save" at bounding box center [766, 376] width 43 height 21
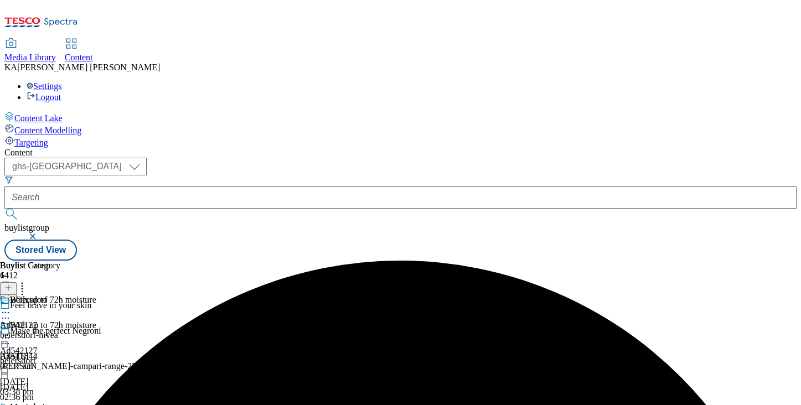
click at [11, 333] on icon at bounding box center [5, 338] width 11 height 11
click at [60, 404] on span "Preview" at bounding box center [47, 412] width 26 height 8
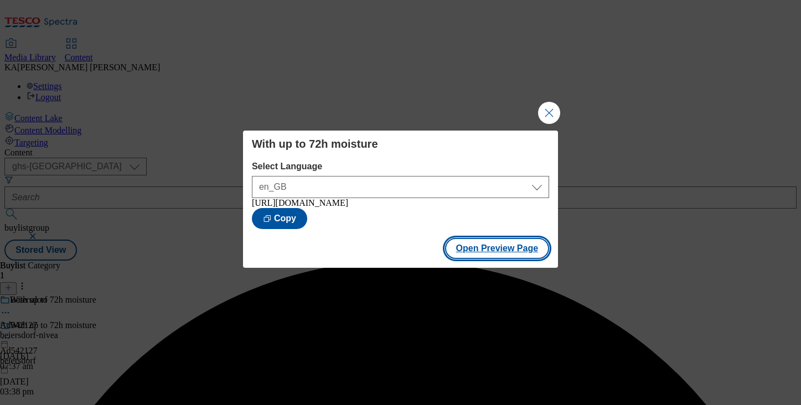
click at [474, 255] on button "Open Preview Page" at bounding box center [497, 248] width 105 height 21
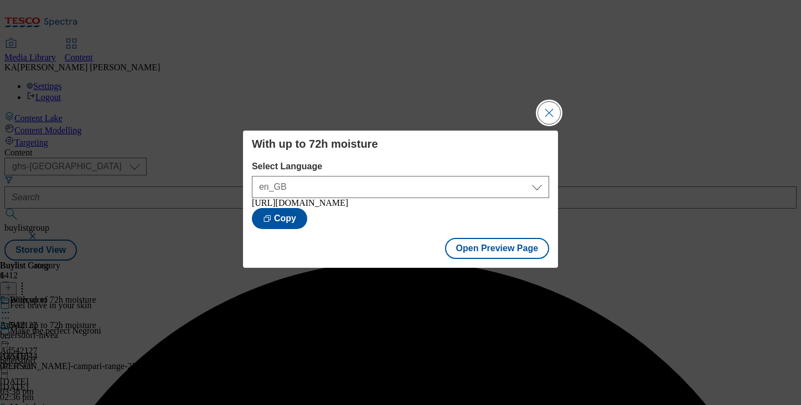
click at [542, 102] on button "Close Modal" at bounding box center [549, 113] width 22 height 22
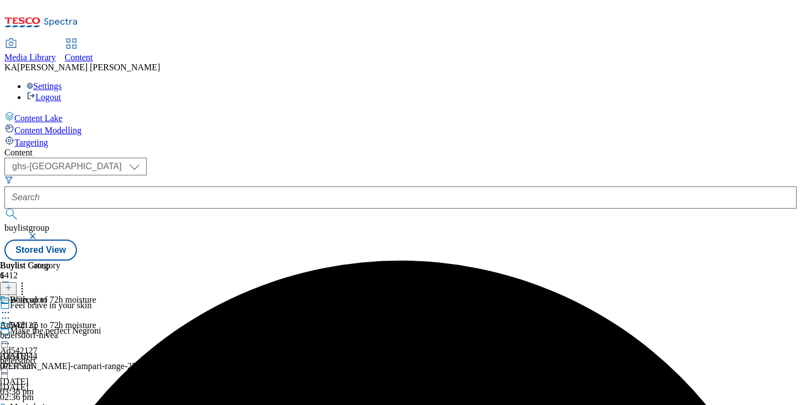
click at [11, 333] on icon at bounding box center [5, 338] width 11 height 11
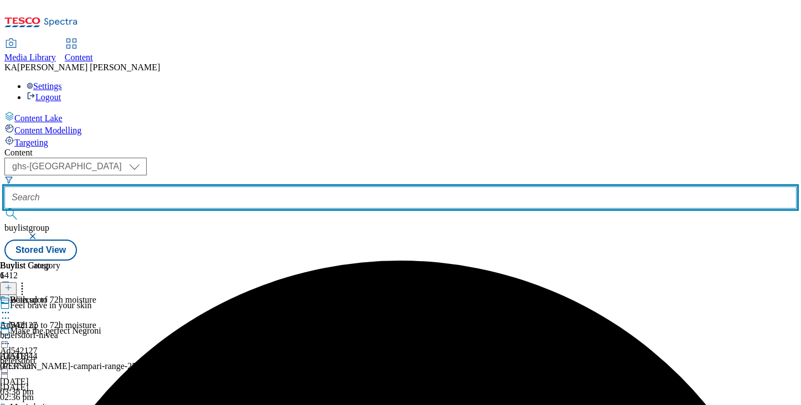
click at [268, 186] on input "text" at bounding box center [400, 197] width 792 height 22
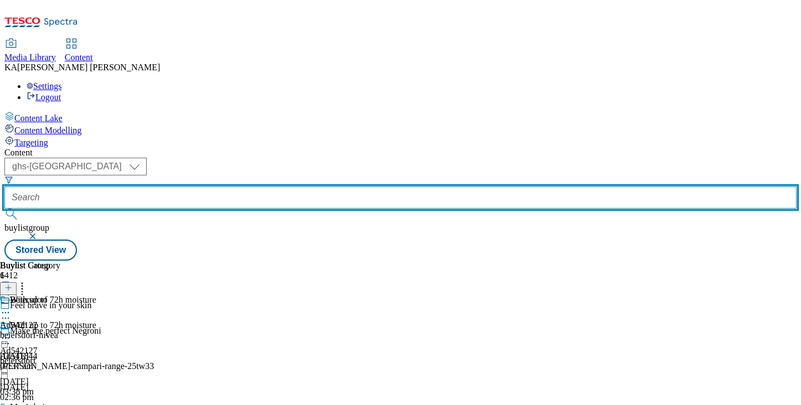
paste input "bacardi-carta-blanca-25tw33"
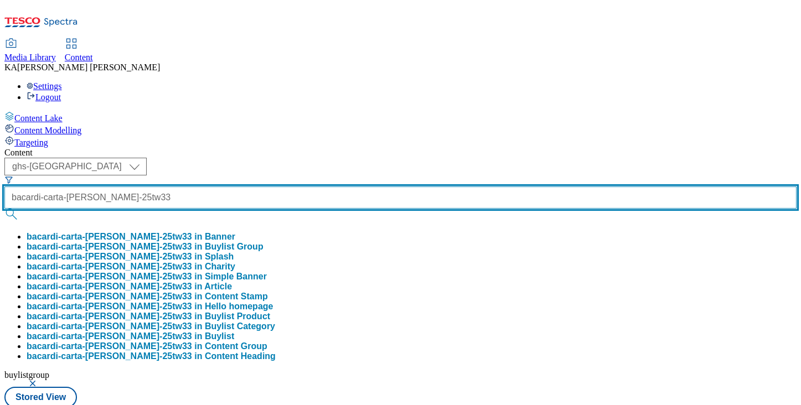
type input "bacardi-carta-blanca-25tw33"
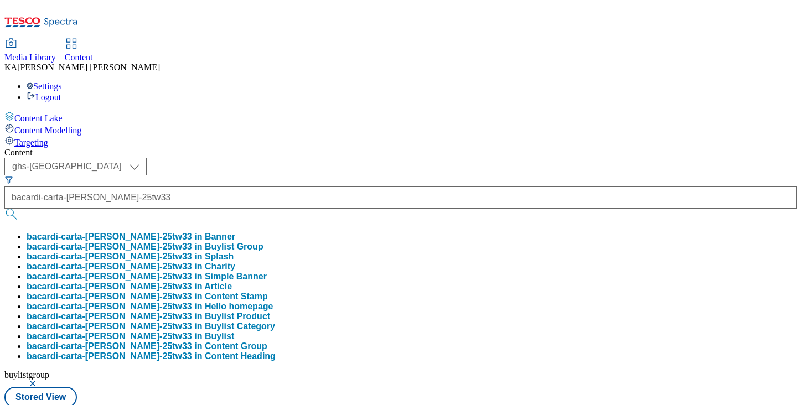
click at [263, 242] on button "bacardi-carta-blanca-25tw33 in Buylist Group" at bounding box center [145, 247] width 237 height 10
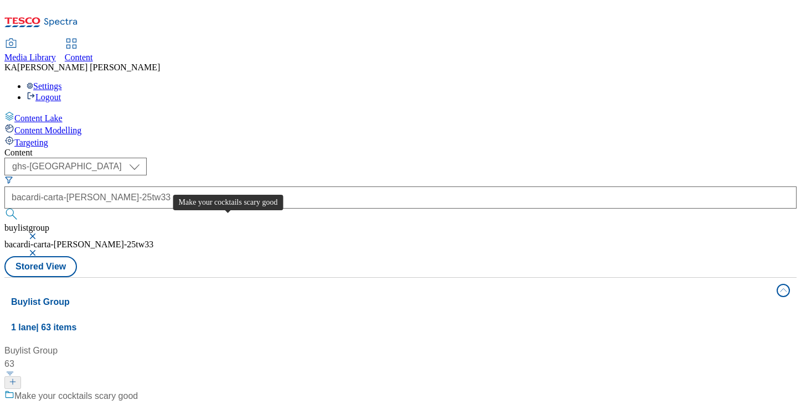
click at [138, 390] on div "Make your cocktails scary good" at bounding box center [75, 396] width 123 height 13
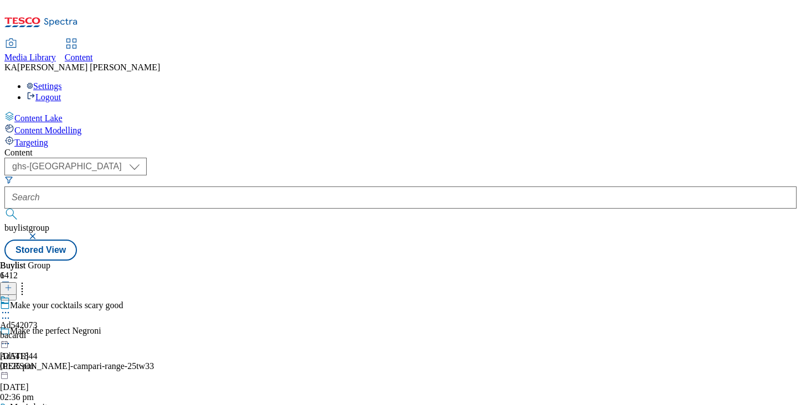
click at [11, 307] on icon at bounding box center [5, 312] width 11 height 11
click at [47, 332] on span "Edit" at bounding box center [40, 336] width 13 height 8
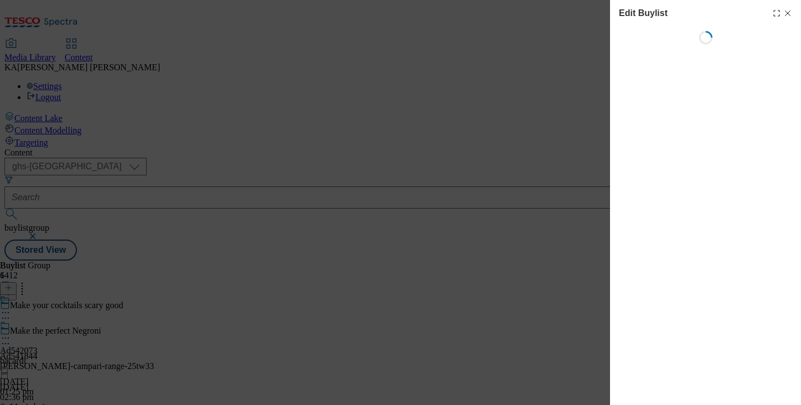
select select "tactical"
select select "supplier funded short term 1-3 weeks"
select select "dunnhumby"
select select "Banner"
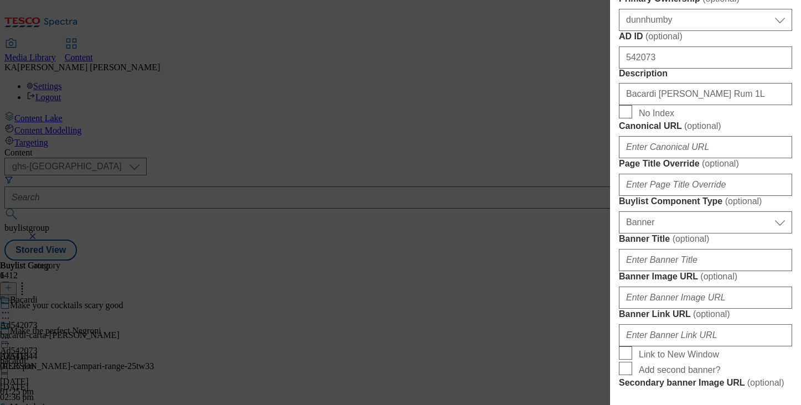
scroll to position [589, 0]
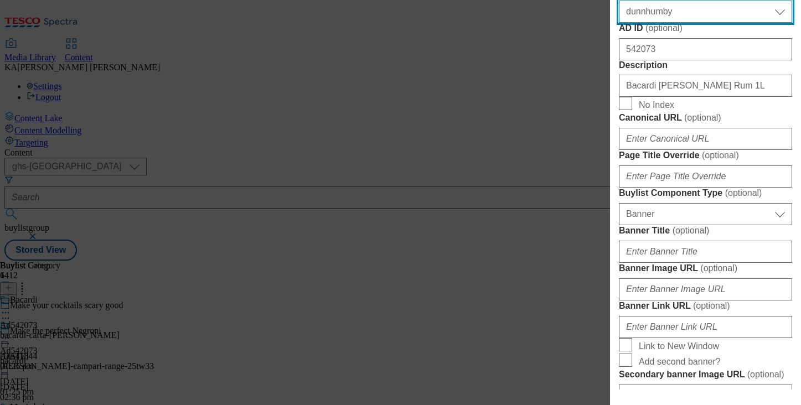
click at [650, 23] on select "Select Primary Ownership tesco dunnhumby" at bounding box center [705, 12] width 173 height 22
click at [619, 23] on select "Select Primary Ownership tesco dunnhumby" at bounding box center [705, 12] width 173 height 22
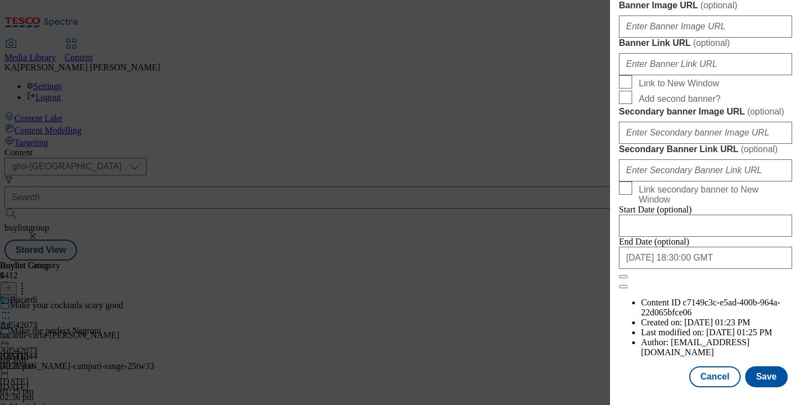
scroll to position [912, 0]
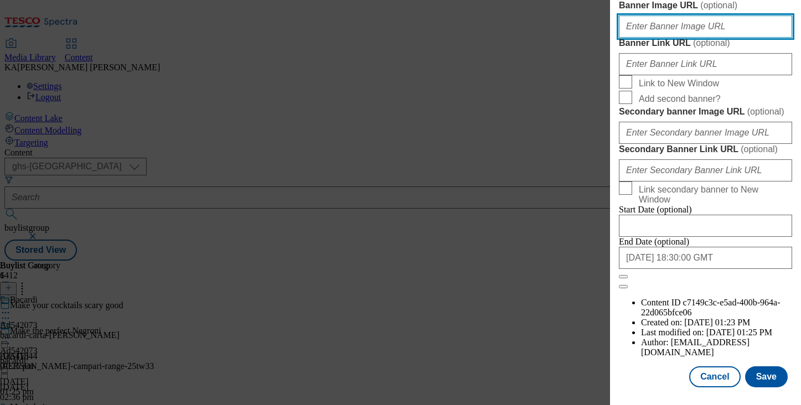
click at [649, 38] on input "Banner Image URL ( optional )" at bounding box center [705, 26] width 173 height 22
paste input "https://digitalcontent.api.tesco.com/v2/media/ghs-mktg/1803e8bb-d8bc-4815-a319-…"
type input "https://digitalcontent.api.tesco.com/v2/media/ghs-mktg/1803e8bb-d8bc-4815-a319-…"
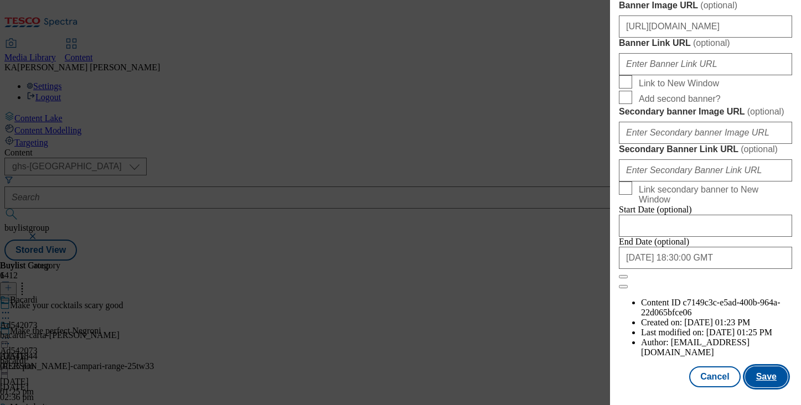
click at [752, 374] on button "Save" at bounding box center [766, 376] width 43 height 21
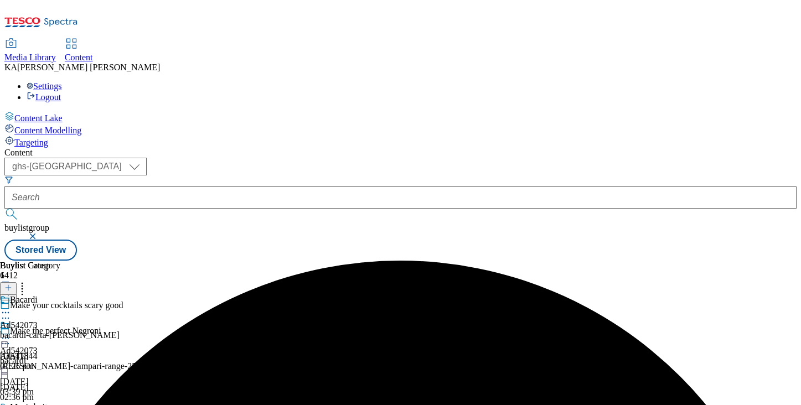
click at [11, 333] on icon at bounding box center [5, 338] width 11 height 11
click at [60, 404] on span "Preview" at bounding box center [47, 412] width 26 height 8
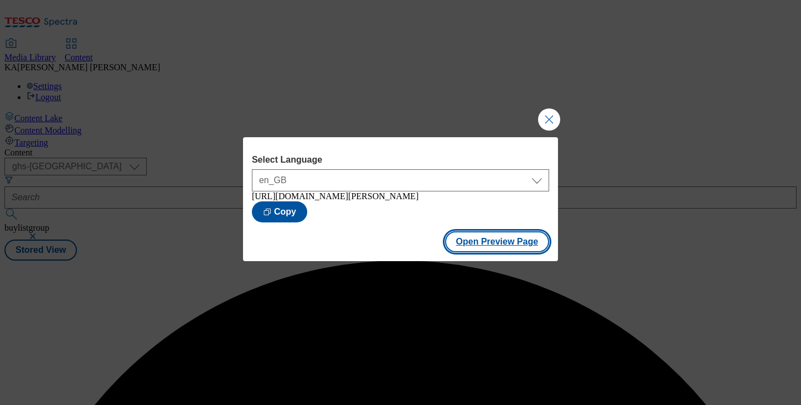
click at [467, 244] on button "Open Preview Page" at bounding box center [497, 241] width 105 height 21
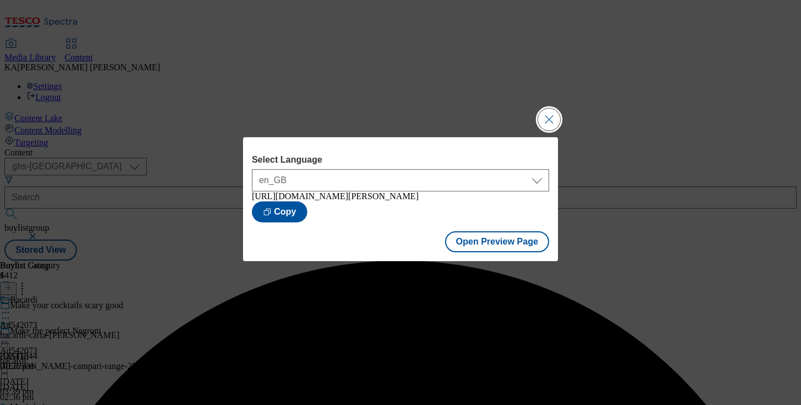
click at [539, 110] on button "Close Modal" at bounding box center [549, 119] width 22 height 22
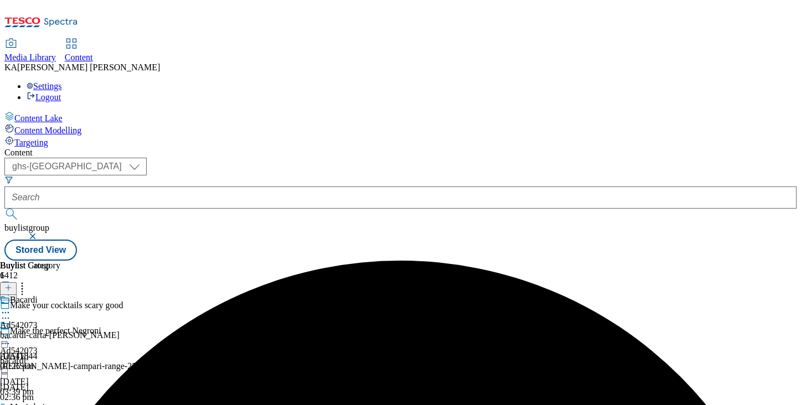
click at [11, 333] on icon at bounding box center [5, 338] width 11 height 11
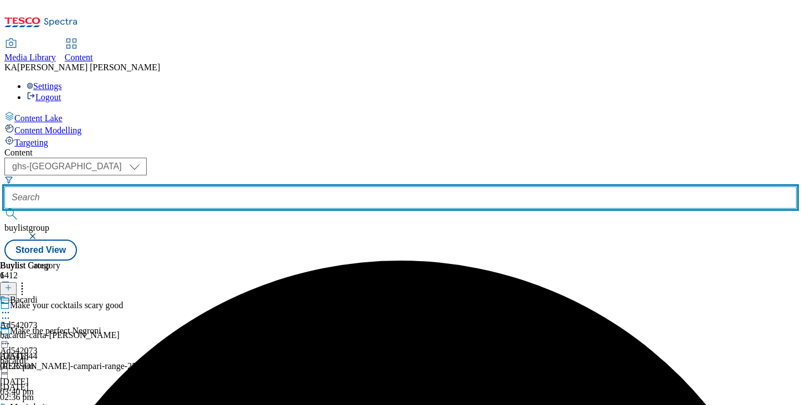
click at [260, 186] on input "text" at bounding box center [400, 197] width 792 height 22
paste input "loreal-age-perfect-25tw33"
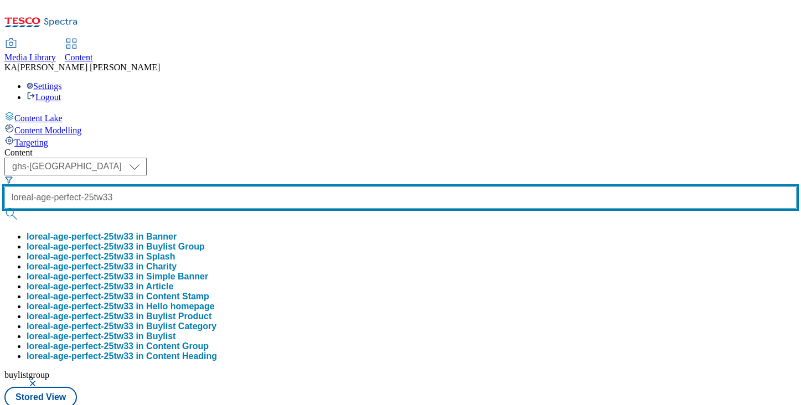
type input "loreal-age-perfect-25tw33"
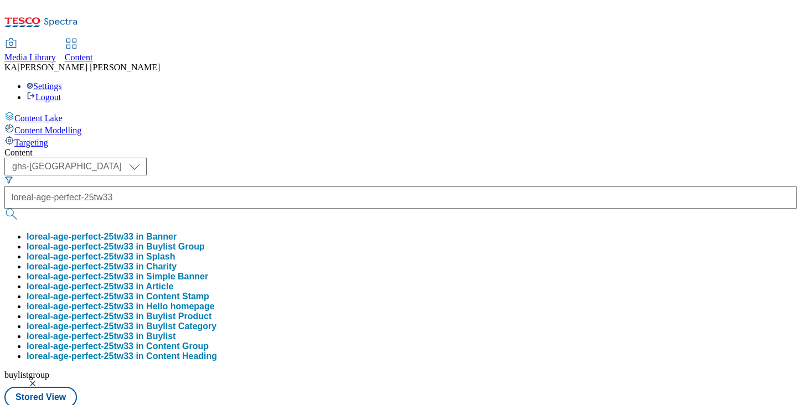
scroll to position [0, 0]
click at [205, 242] on button "loreal-age-perfect-25tw33 in Buylist Group" at bounding box center [116, 247] width 178 height 10
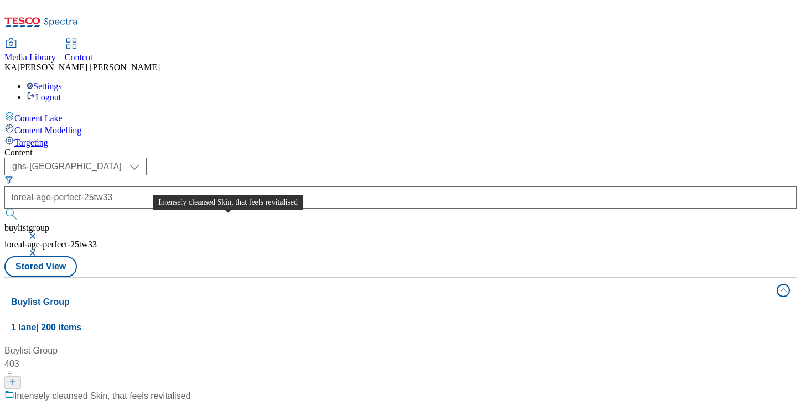
click at [190, 390] on div "Intensely cleansed Skin, that feels revitalised" at bounding box center [102, 396] width 176 height 13
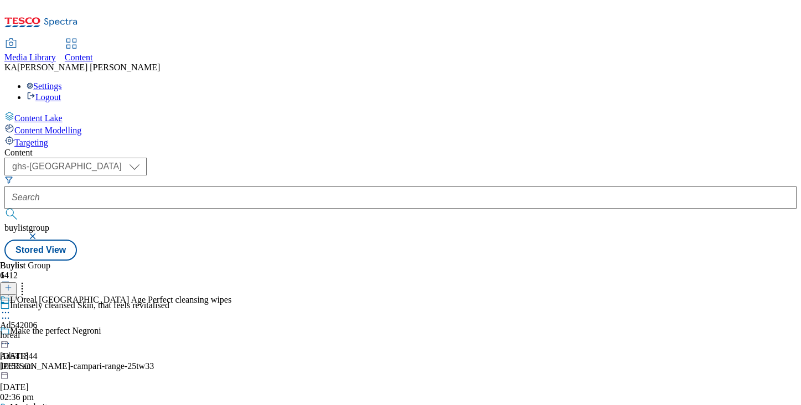
click at [11, 307] on icon at bounding box center [5, 312] width 11 height 11
click at [47, 332] on span "Edit" at bounding box center [40, 336] width 13 height 8
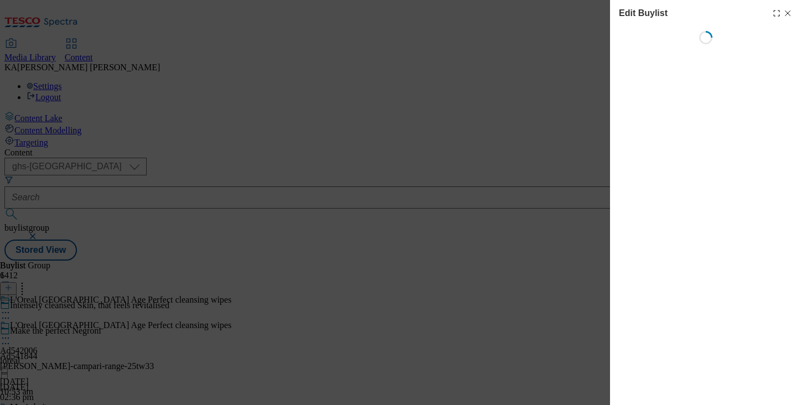
select select "tactical"
select select "supplier funded short term 1-3 weeks"
select select "dunnhumby"
select select "Banner"
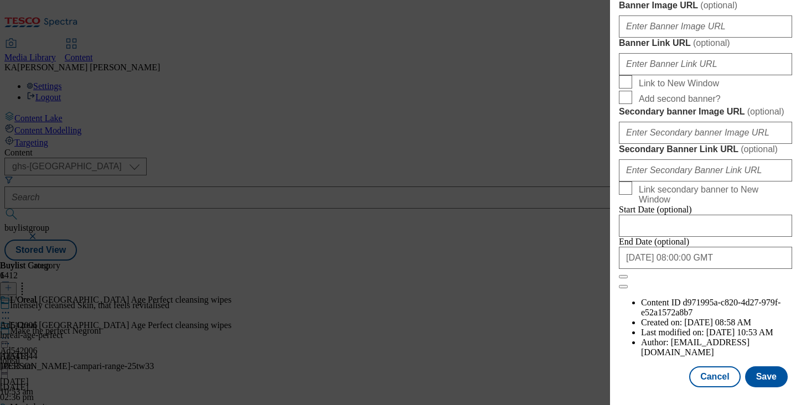
scroll to position [956, 0]
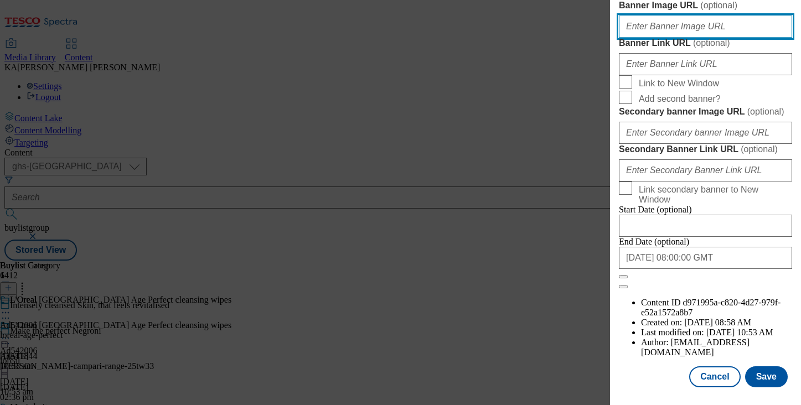
click at [662, 38] on input "Banner Image URL ( optional )" at bounding box center [705, 26] width 173 height 22
paste input "https://digitalcontent.api.tesco.com/v2/media/ghs-mktg/fdd82750-2f5d-49de-b875-…"
type input "https://digitalcontent.api.tesco.com/v2/media/ghs-mktg/fdd82750-2f5d-49de-b875-…"
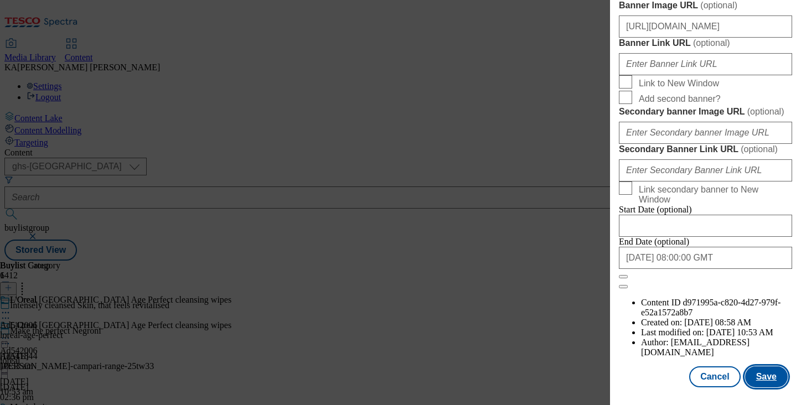
click at [758, 377] on button "Save" at bounding box center [766, 376] width 43 height 21
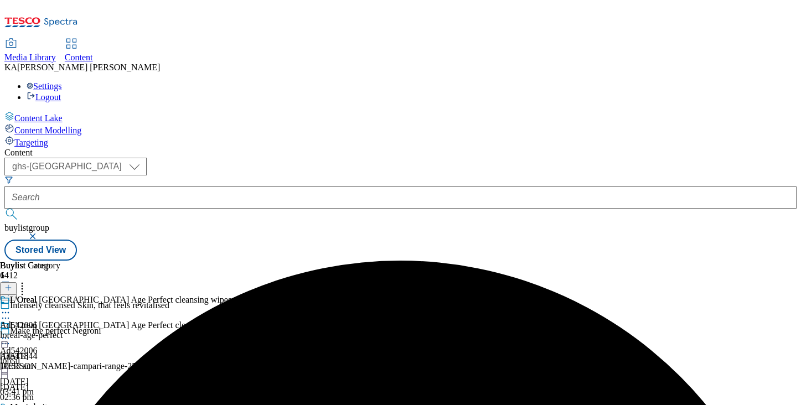
click at [11, 333] on icon at bounding box center [5, 338] width 11 height 11
click at [60, 404] on span "Preview" at bounding box center [47, 412] width 26 height 8
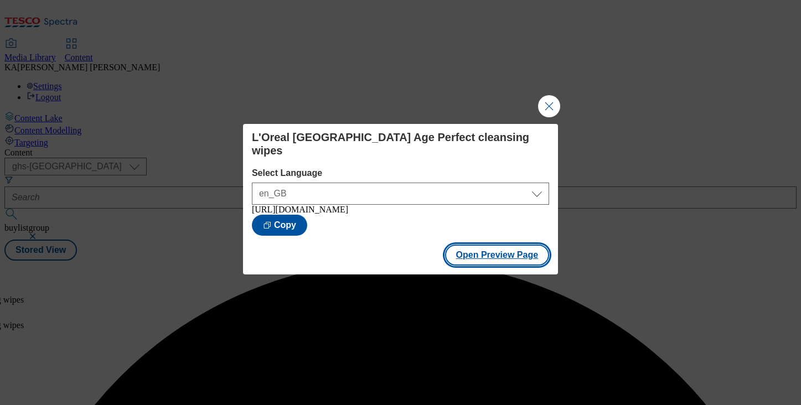
click at [463, 255] on button "Open Preview Page" at bounding box center [497, 255] width 105 height 21
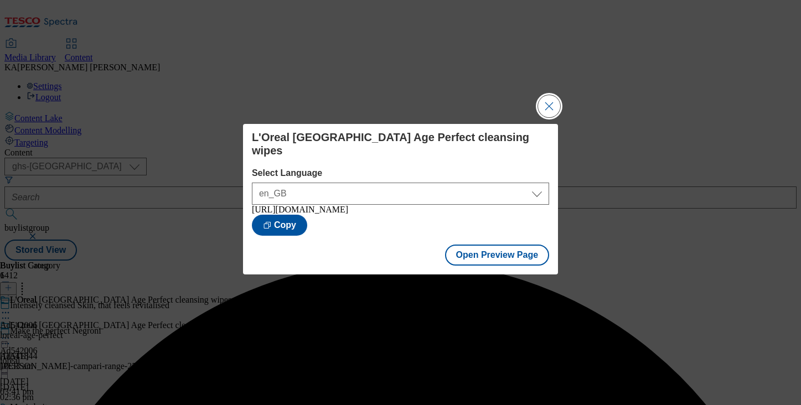
click at [557, 103] on button "Close Modal" at bounding box center [549, 106] width 22 height 22
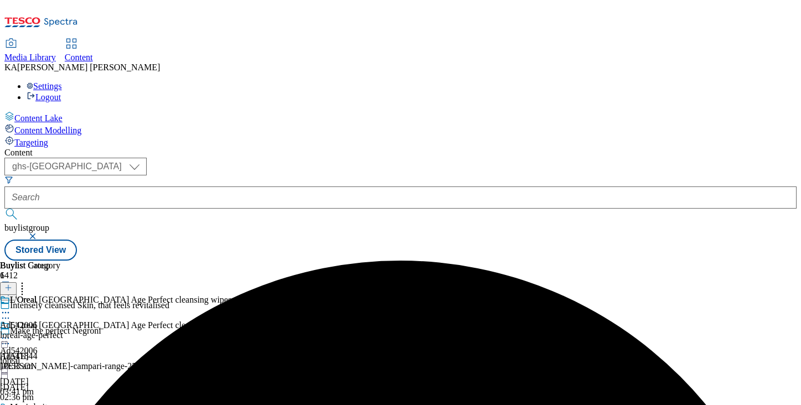
click at [4, 338] on circle at bounding box center [3, 339] width 2 height 2
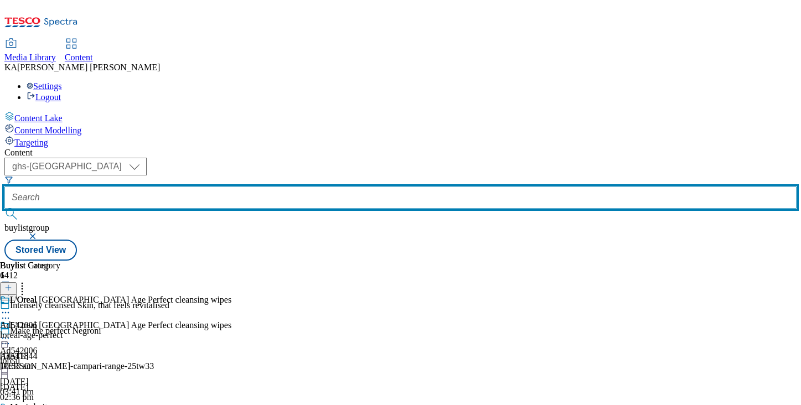
click at [266, 186] on input "text" at bounding box center [400, 197] width 792 height 22
paste input "pernod-altos-tequila-halloween-25tw33"
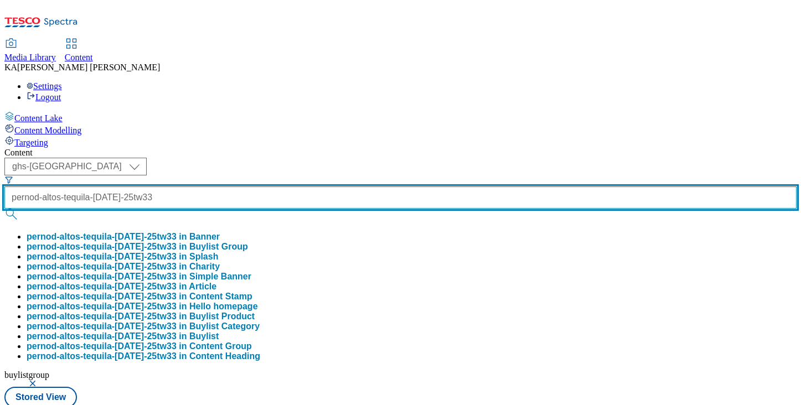
type input "pernod-altos-tequila-halloween-25tw33"
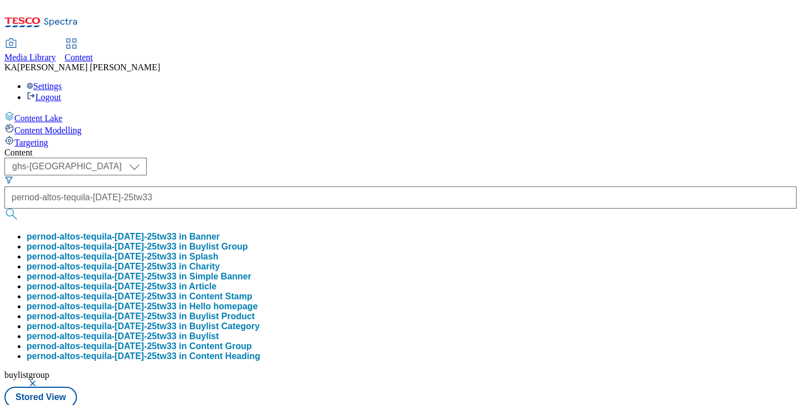
scroll to position [0, 0]
click at [248, 242] on button "pernod-altos-tequila-halloween-25tw33 in Buylist Group" at bounding box center [137, 247] width 221 height 10
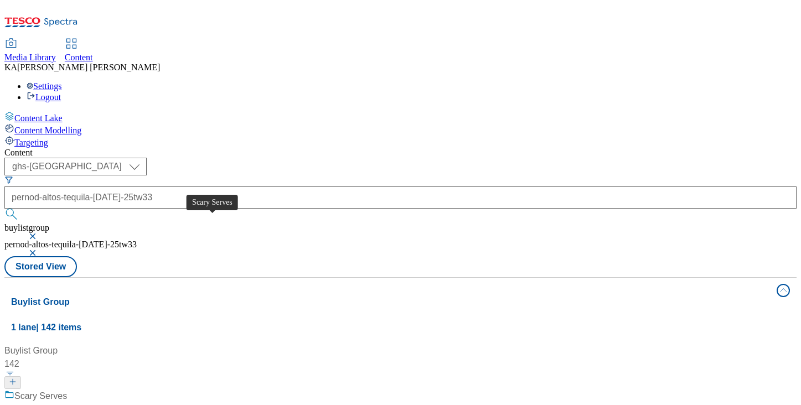
click at [67, 390] on div "Scary Serves" at bounding box center [40, 396] width 53 height 13
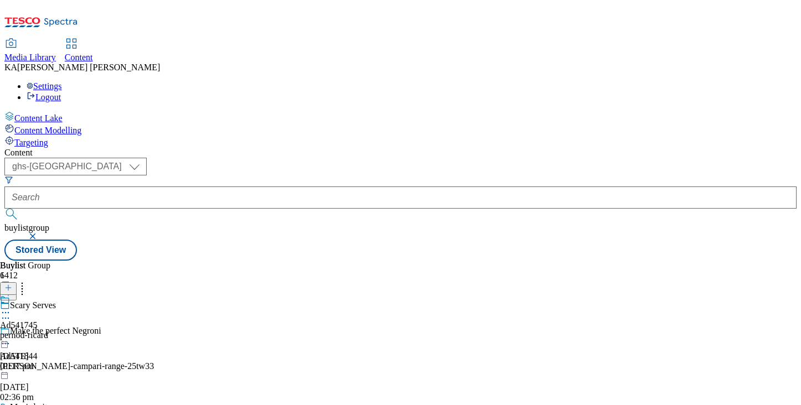
click at [4, 312] on circle at bounding box center [3, 313] width 2 height 2
click at [47, 332] on span "Edit" at bounding box center [40, 336] width 13 height 8
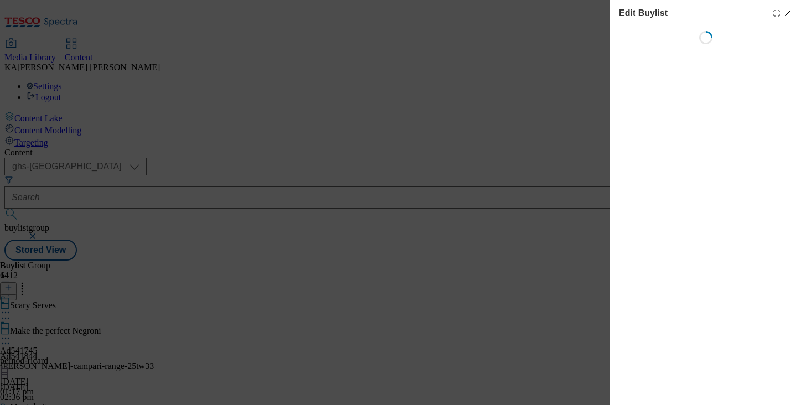
select select "tactical"
select select "supplier funded short term 1-3 weeks"
select select "dunnhumby"
select select "Banner"
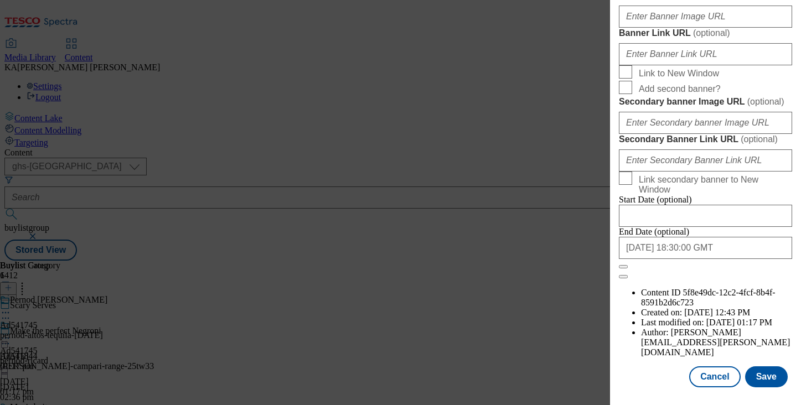
scroll to position [969, 0]
click at [647, 28] on input "Banner Image URL ( optional )" at bounding box center [705, 17] width 173 height 22
paste input "https://digitalcontent.api.tesco.com/v2/media/ghs-mktg/8e6d8b99-f461-4b2d-bafc-…"
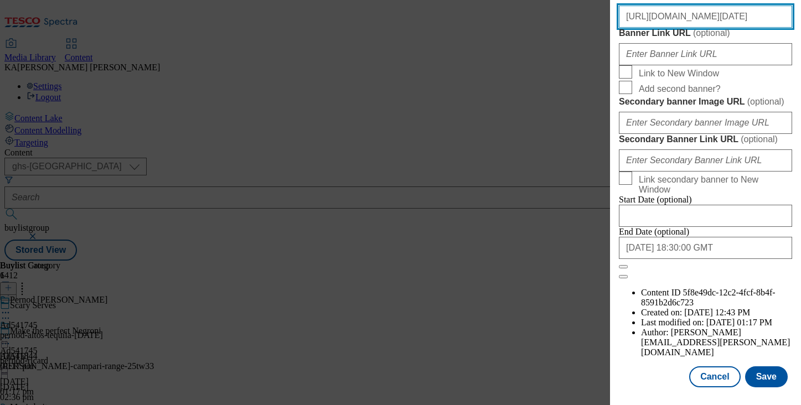
scroll to position [1256, 0]
type input "https://digitalcontent.api.tesco.com/v2/media/ghs-mktg/8e6d8b99-f461-4b2d-bafc-…"
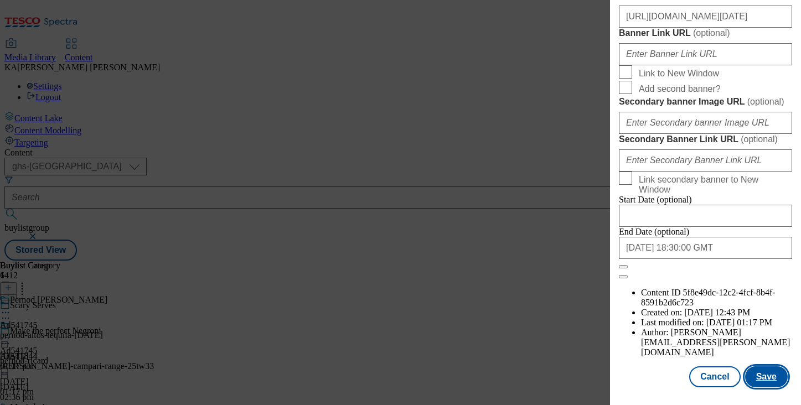
click at [760, 369] on button "Save" at bounding box center [766, 376] width 43 height 21
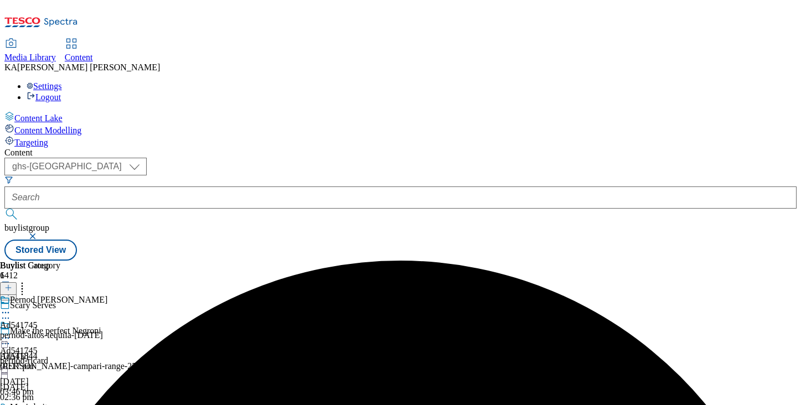
click at [11, 333] on icon at bounding box center [5, 338] width 11 height 11
click at [60, 404] on span "Preview" at bounding box center [47, 412] width 26 height 8
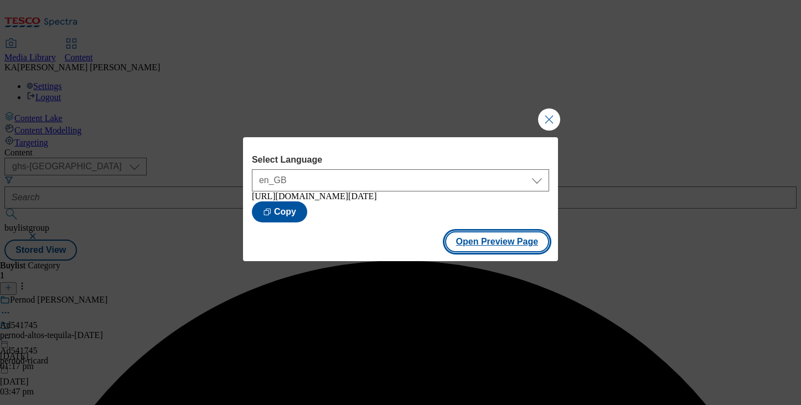
click at [463, 252] on button "Open Preview Page" at bounding box center [497, 241] width 105 height 21
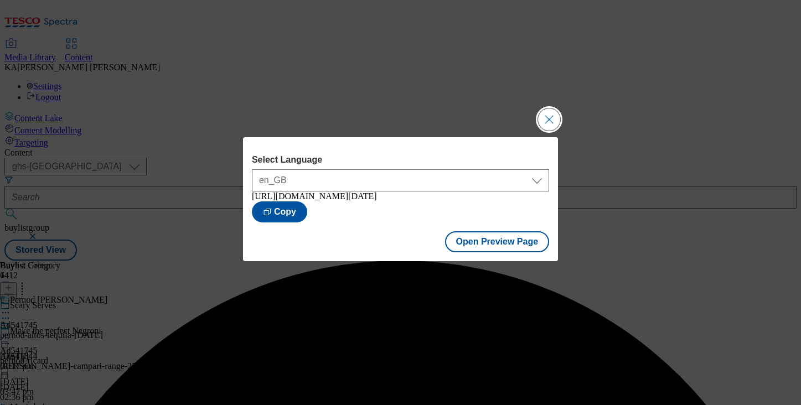
click at [541, 120] on button "Close Modal" at bounding box center [549, 119] width 22 height 22
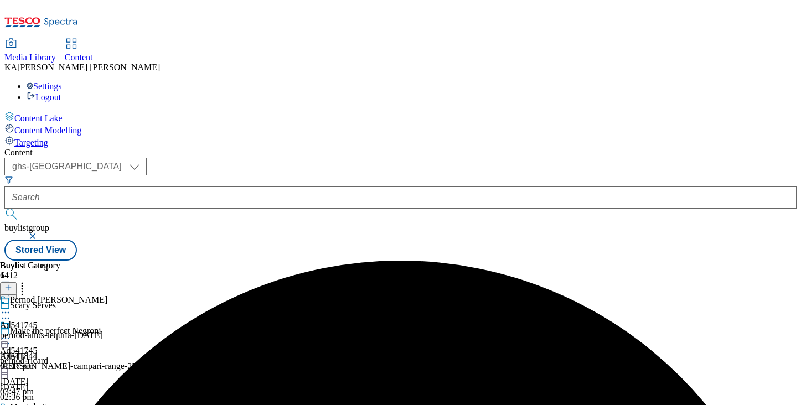
click at [4, 338] on circle at bounding box center [3, 339] width 2 height 2
click at [47, 357] on span "Edit" at bounding box center [40, 361] width 13 height 8
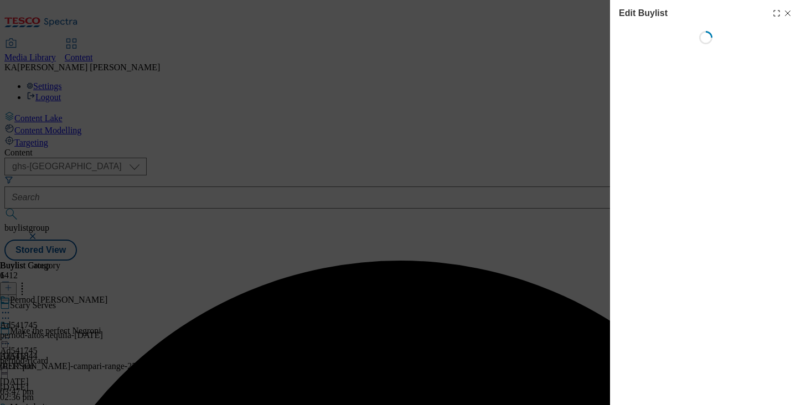
select select "tactical"
select select "supplier funded short term 1-3 weeks"
select select "dunnhumby"
select select "Banner"
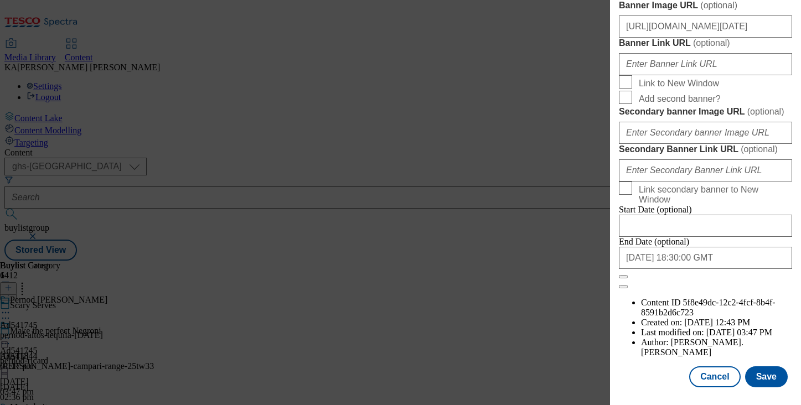
scroll to position [1012, 0]
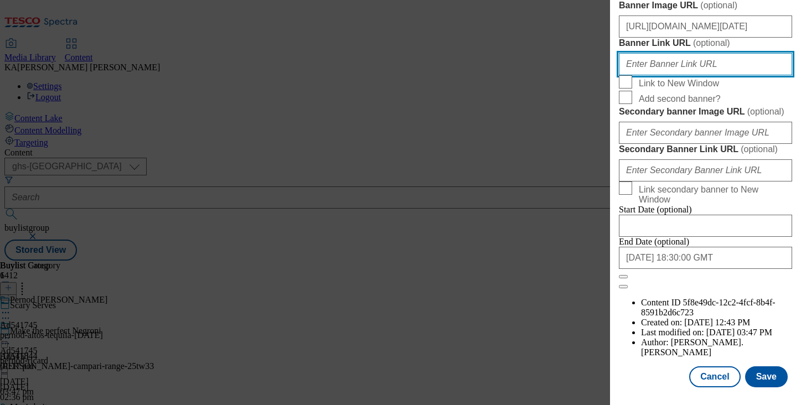
click at [641, 75] on input "Banner Link URL ( optional )" at bounding box center [705, 64] width 173 height 22
paste input "https://www.tesco.com/groceries/en-GB/zone/halloween?icid=DHPernodRicardPernodH…"
type input "https://www.tesco.com/groceries/en-GB/zone/halloween?icid=DHPernodRicardPernodH…"
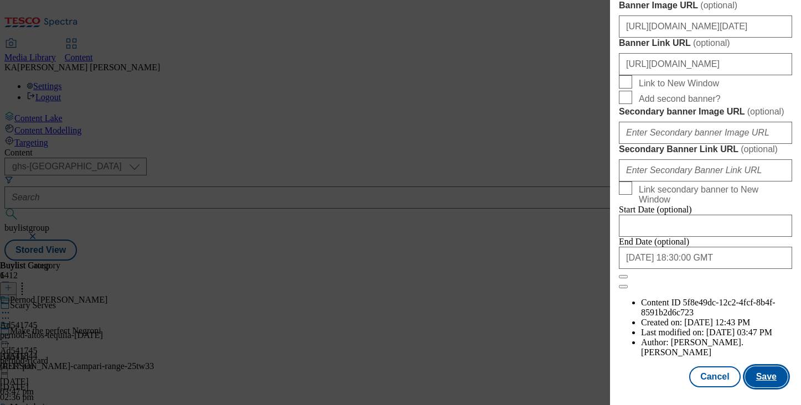
click at [762, 369] on button "Save" at bounding box center [766, 376] width 43 height 21
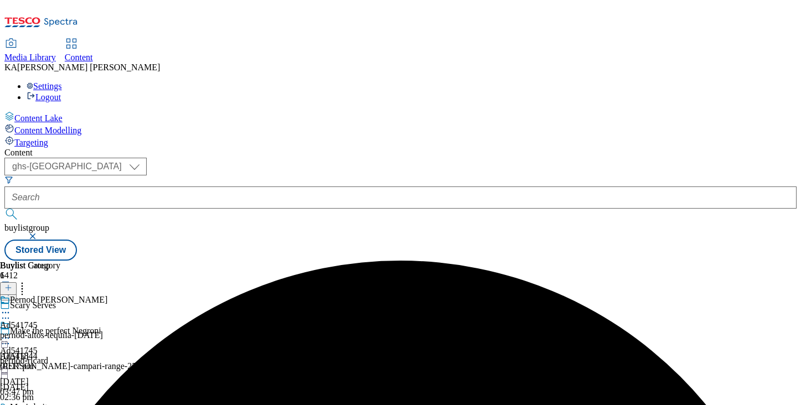
click at [11, 333] on icon at bounding box center [5, 338] width 11 height 11
click at [60, 404] on span "Preview" at bounding box center [47, 412] width 26 height 8
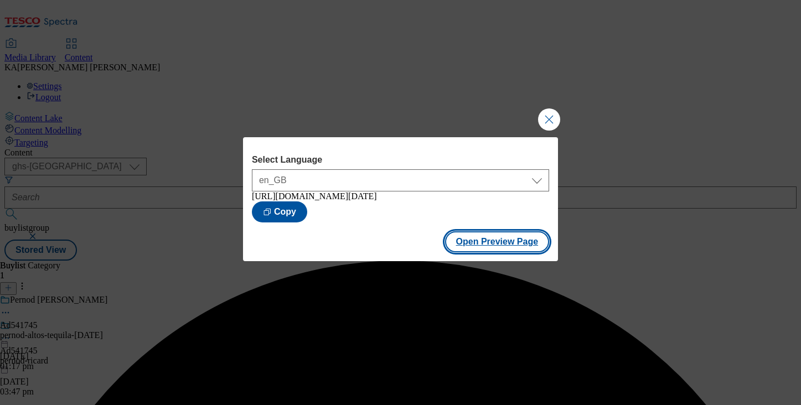
click at [465, 250] on button "Open Preview Page" at bounding box center [497, 241] width 105 height 21
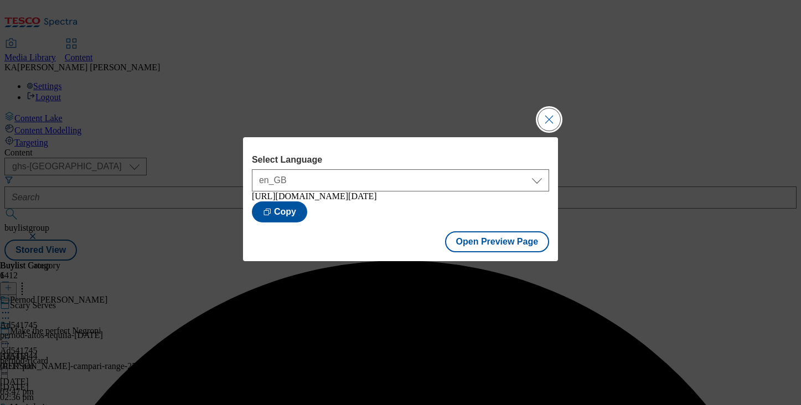
click at [543, 115] on button "Close Modal" at bounding box center [549, 119] width 22 height 22
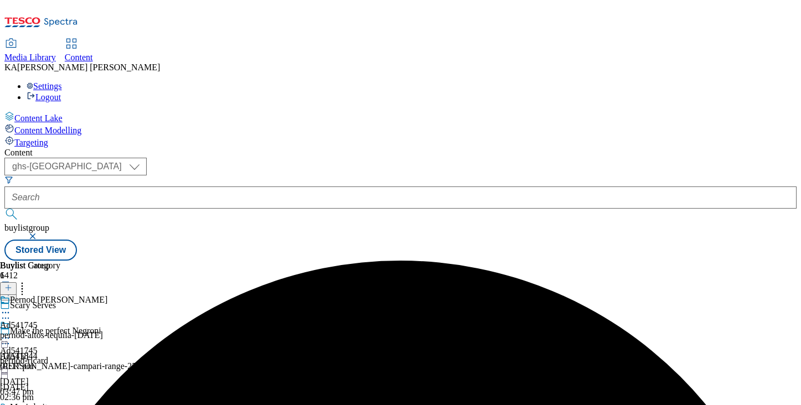
click at [11, 333] on icon at bounding box center [5, 338] width 11 height 11
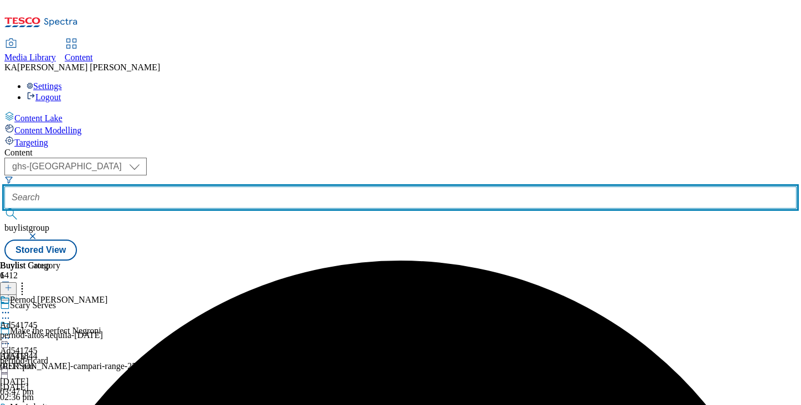
click at [276, 186] on input "text" at bounding box center [400, 197] width 792 height 22
paste input "dr-oetker-suprema-25tw33"
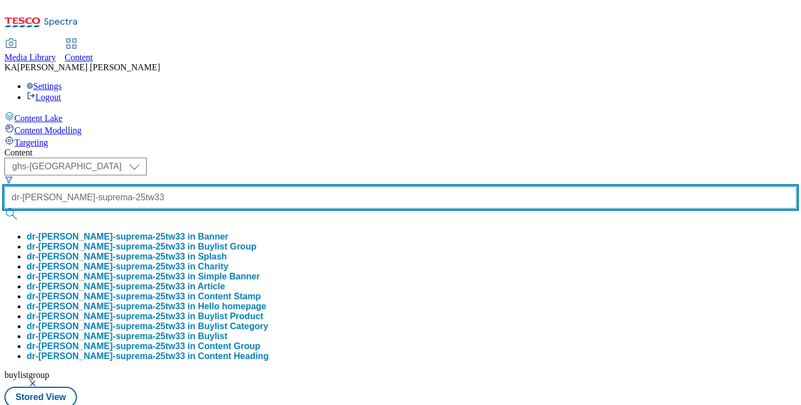
scroll to position [0, 15]
type input "dr-oetker-suprema-25tw33"
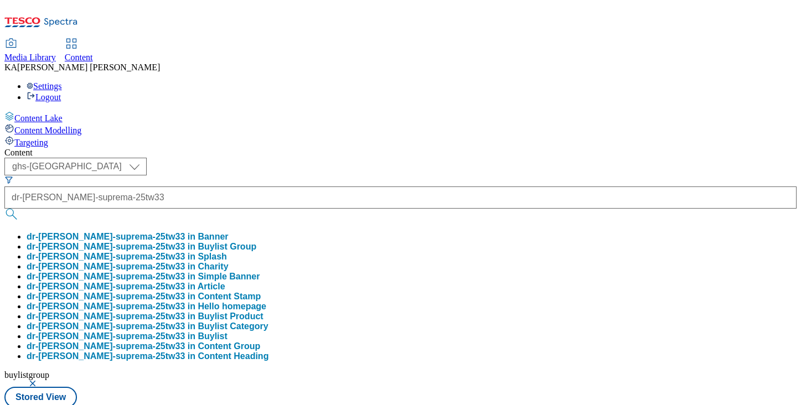
click at [256, 242] on button "dr-oetker-suprema-25tw33 in Buylist Group" at bounding box center [142, 247] width 230 height 10
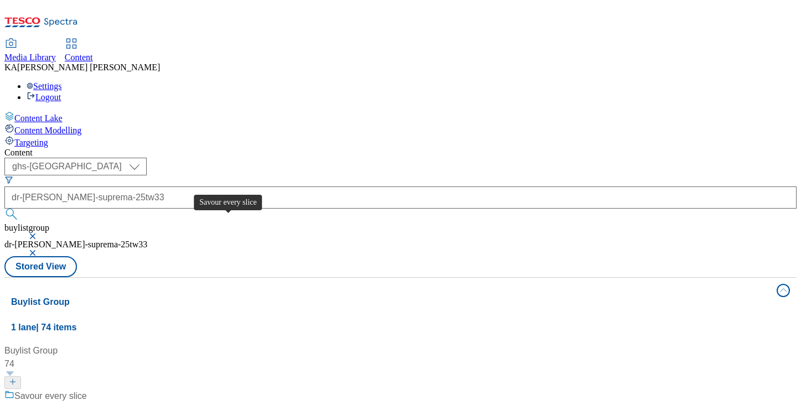
click at [87, 390] on div "Savour every slice" at bounding box center [50, 396] width 72 height 13
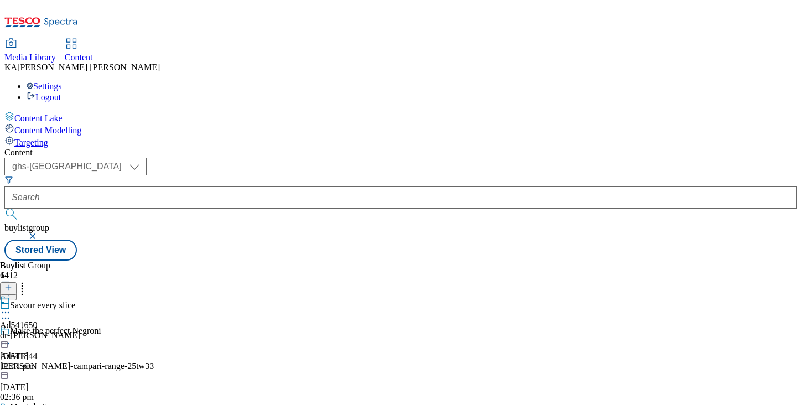
click at [11, 307] on icon at bounding box center [5, 312] width 11 height 11
click at [47, 332] on span "Edit" at bounding box center [40, 336] width 13 height 8
select select "tactical"
select select "supplier funded short term 1-3 weeks"
select select "dunnhumby"
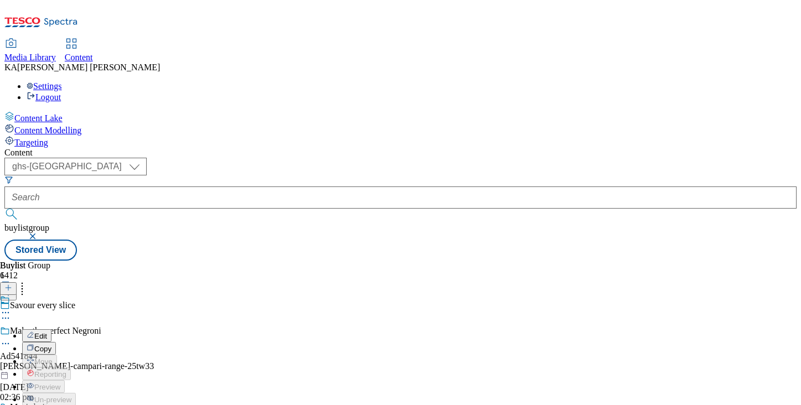
select select "Banner"
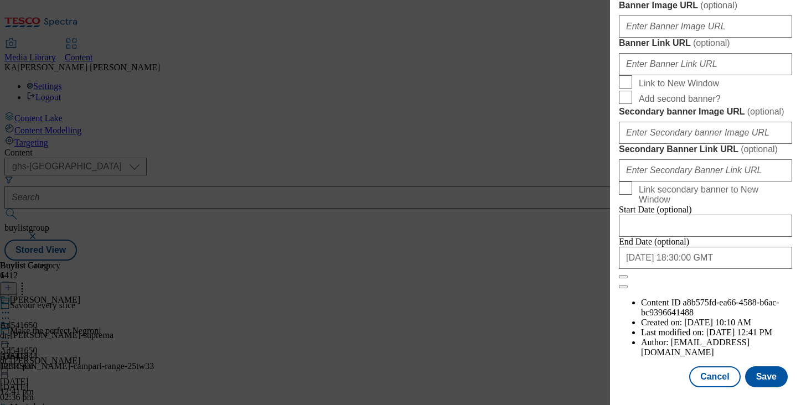
scroll to position [1054, 0]
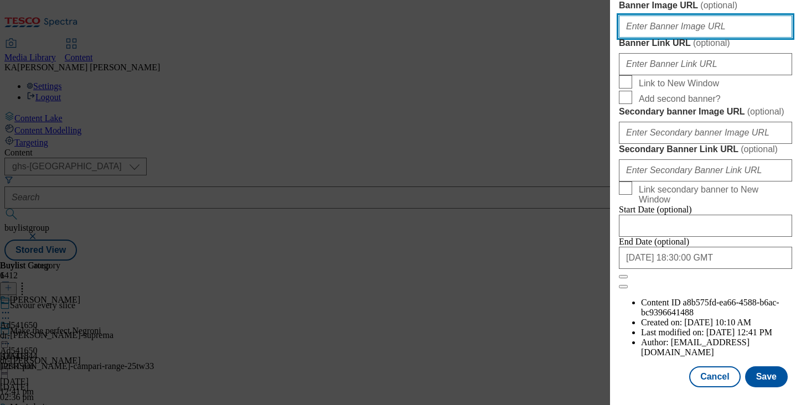
click at [635, 38] on input "Banner Image URL ( optional )" at bounding box center [705, 26] width 173 height 22
paste input "https://digitalcontent.api.tesco.com/v2/media/ghs-mktg/1410f68b-c62a-4682-8a43-…"
type input "https://digitalcontent.api.tesco.com/v2/media/ghs-mktg/1410f68b-c62a-4682-8a43-…"
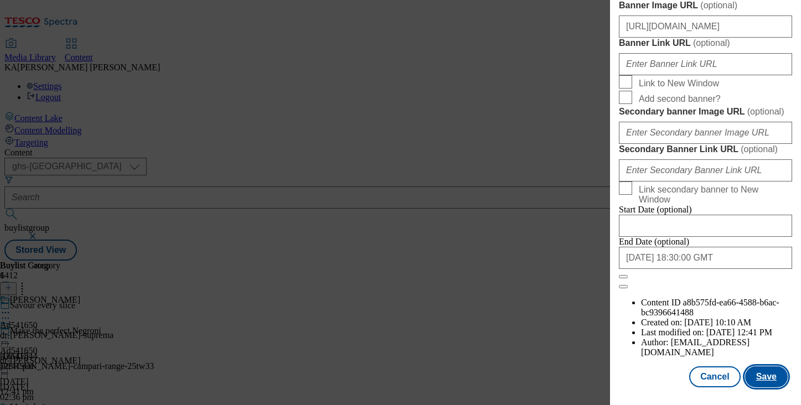
scroll to position [0, 0]
click at [751, 386] on button "Save" at bounding box center [766, 376] width 43 height 21
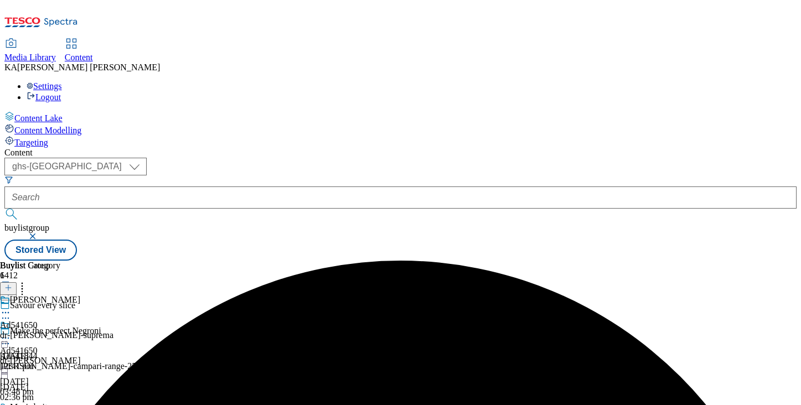
click at [7, 338] on circle at bounding box center [6, 339] width 2 height 2
click at [60, 404] on span "Preview" at bounding box center [47, 412] width 26 height 8
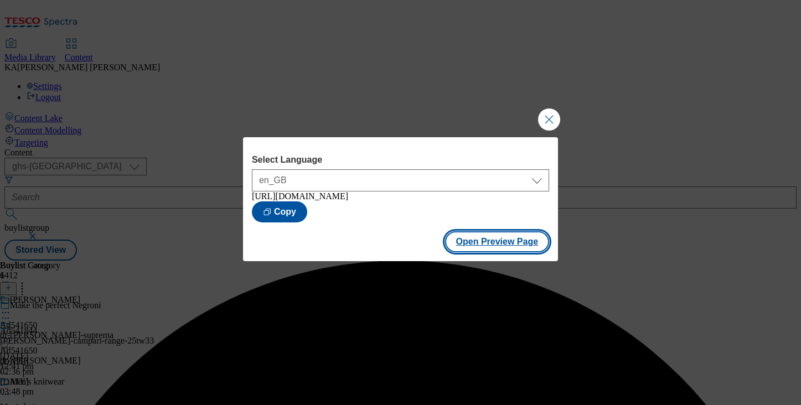
click at [453, 248] on button "Open Preview Page" at bounding box center [497, 241] width 105 height 21
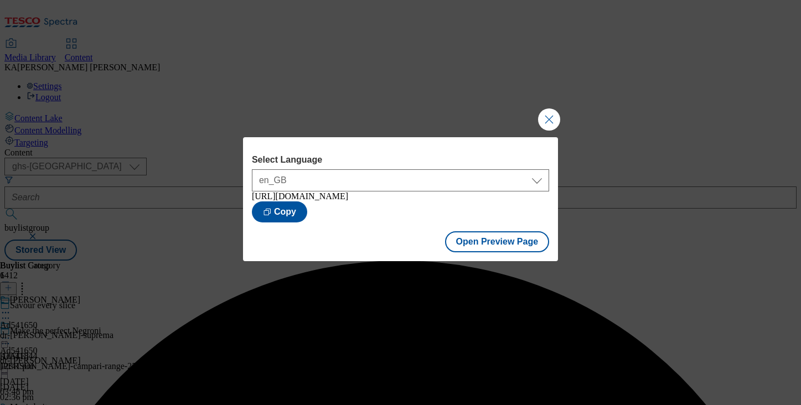
click at [545, 103] on div "Select Language en_GB en_GB https://www.tesco.com/groceries/en-GB/buylists/dr-o…" at bounding box center [400, 202] width 801 height 405
click at [546, 110] on button "Close Modal" at bounding box center [549, 119] width 22 height 22
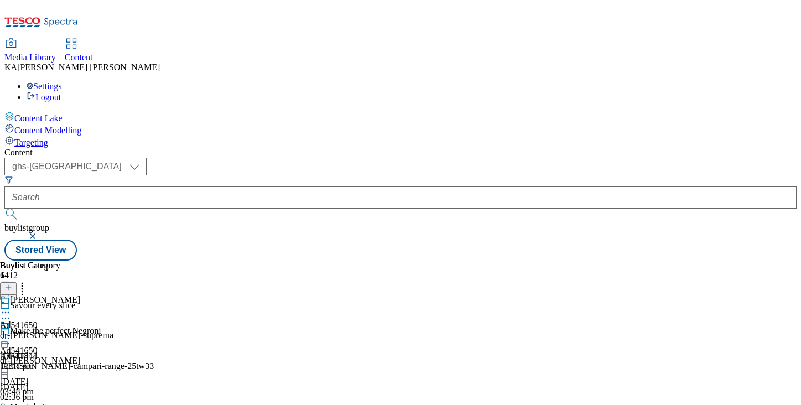
click at [11, 333] on icon at bounding box center [5, 338] width 11 height 11
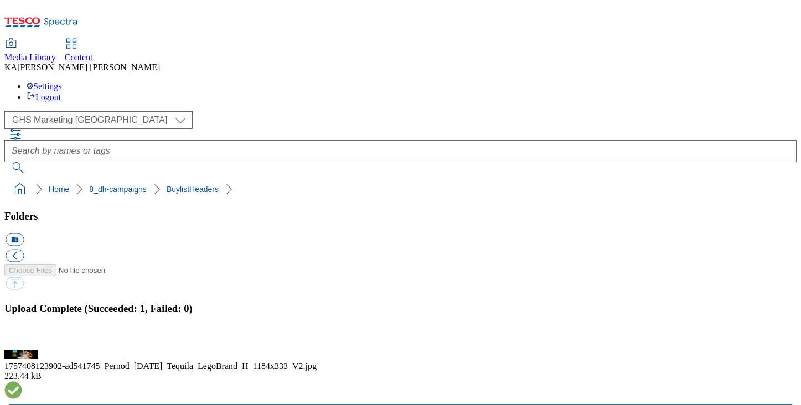
scroll to position [316, 0]
click at [22, 338] on button "button" at bounding box center [14, 343] width 17 height 11
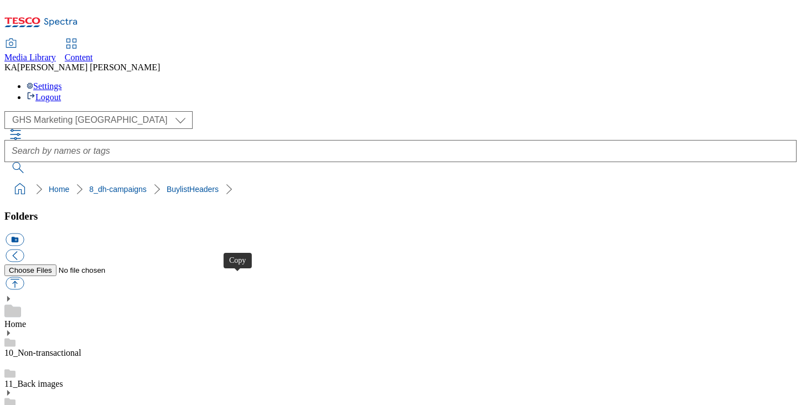
click at [24, 277] on button "button" at bounding box center [15, 283] width 18 height 13
type input "C:\fakepath\1757674429585-ad541650_Suprema_Legobrand_H_1184X333_V2.jpg"
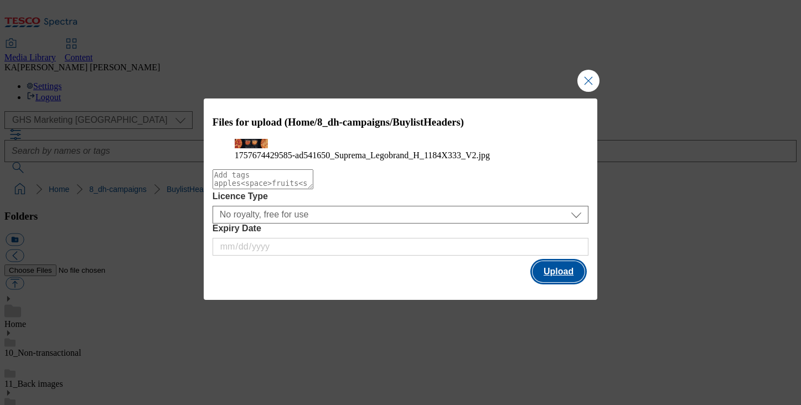
click at [553, 282] on button "Upload" at bounding box center [558, 271] width 52 height 21
